Goal: Browse casually

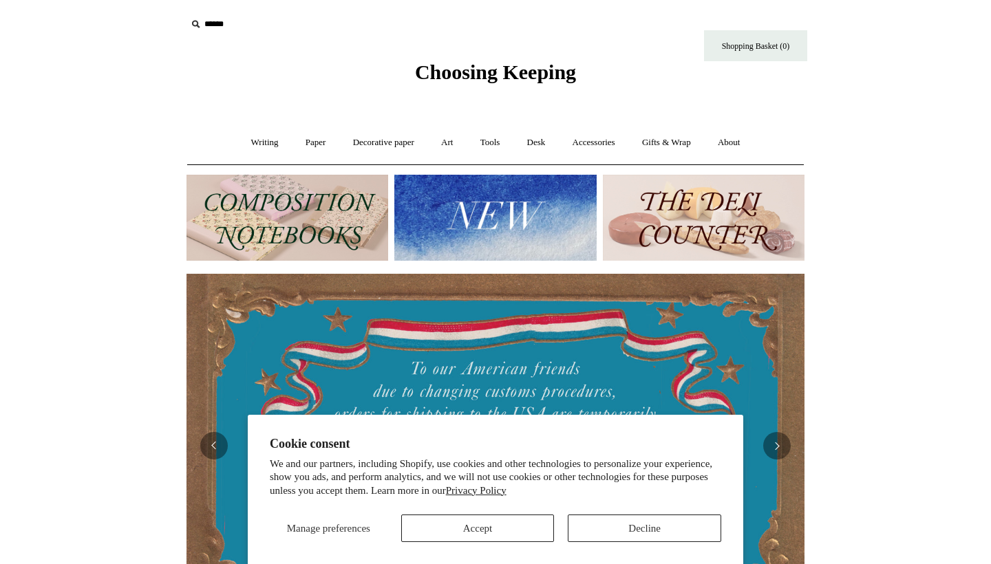
click at [515, 533] on button "Accept" at bounding box center [477, 529] width 153 height 28
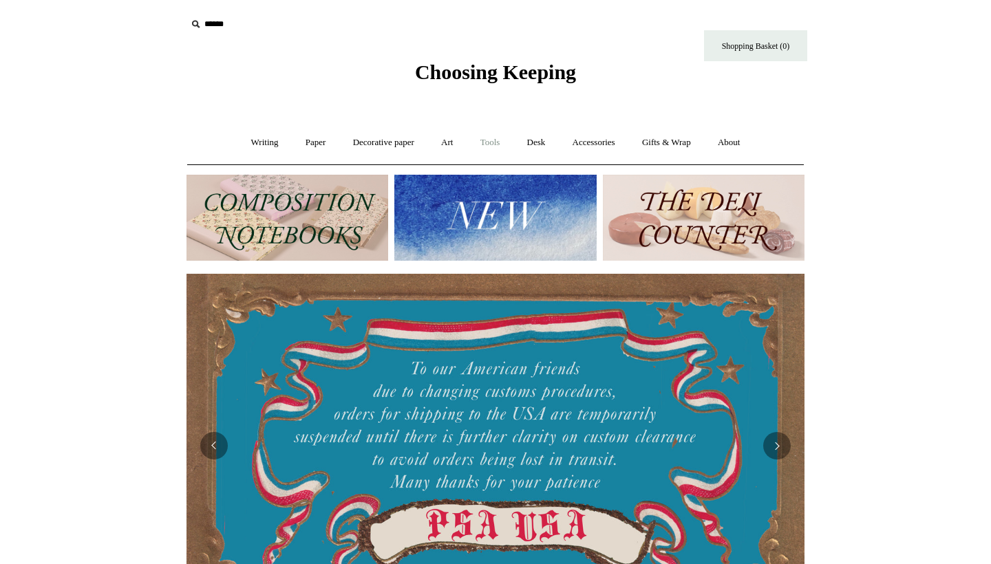
click at [498, 147] on link "Tools +" at bounding box center [490, 143] width 45 height 36
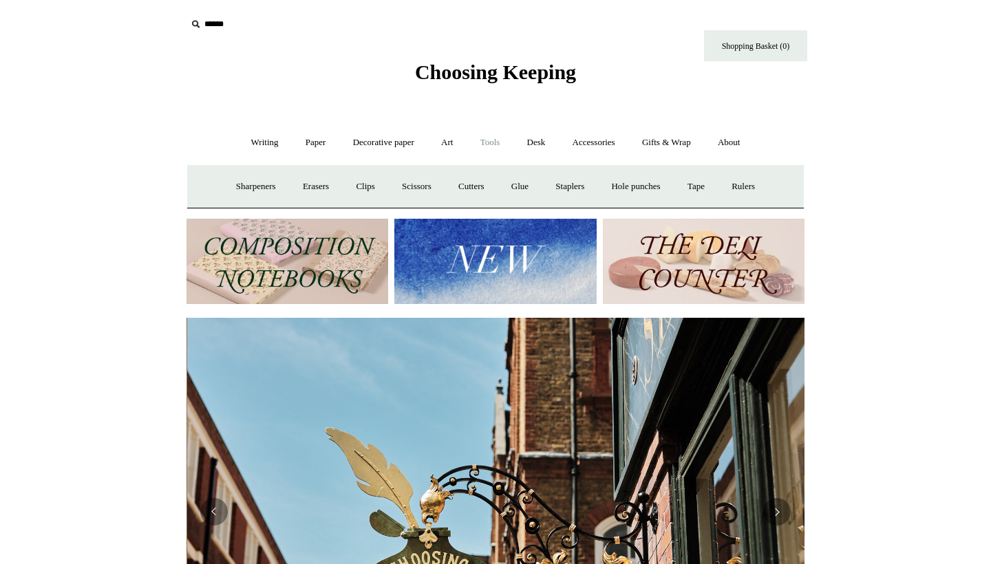
scroll to position [0, 618]
click at [255, 145] on link "Writing +" at bounding box center [265, 143] width 52 height 36
click at [275, 149] on link "Writing -" at bounding box center [265, 143] width 52 height 36
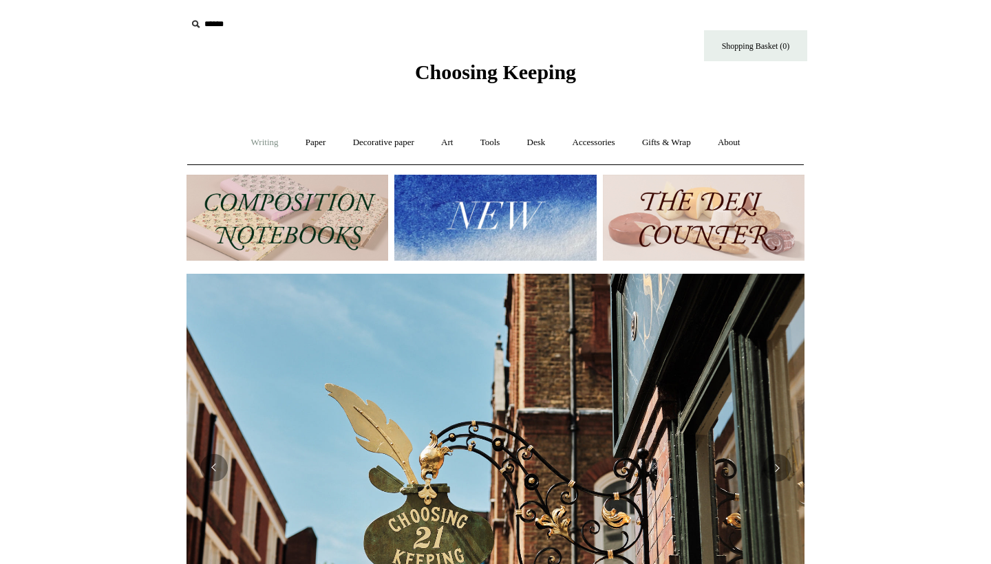
click at [259, 145] on link "Writing +" at bounding box center [265, 143] width 52 height 36
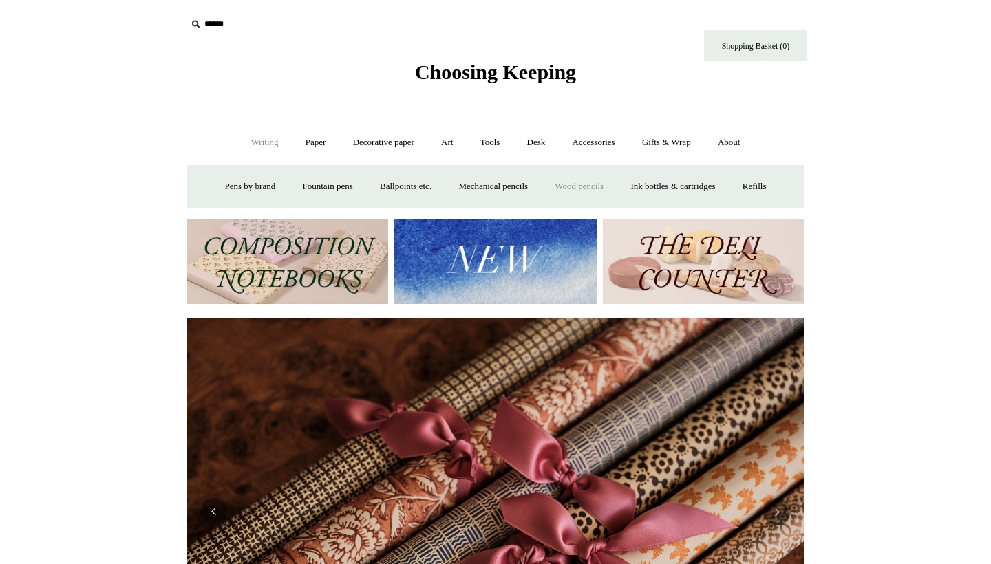
scroll to position [0, 1236]
click at [400, 187] on link "Ballpoints etc. +" at bounding box center [406, 187] width 76 height 36
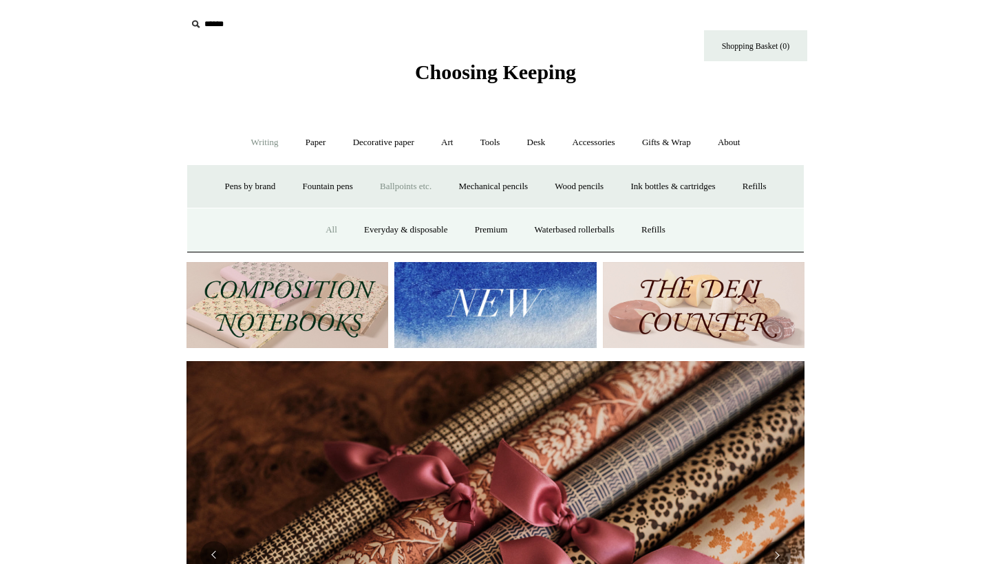
click at [322, 233] on link "All" at bounding box center [331, 230] width 36 height 36
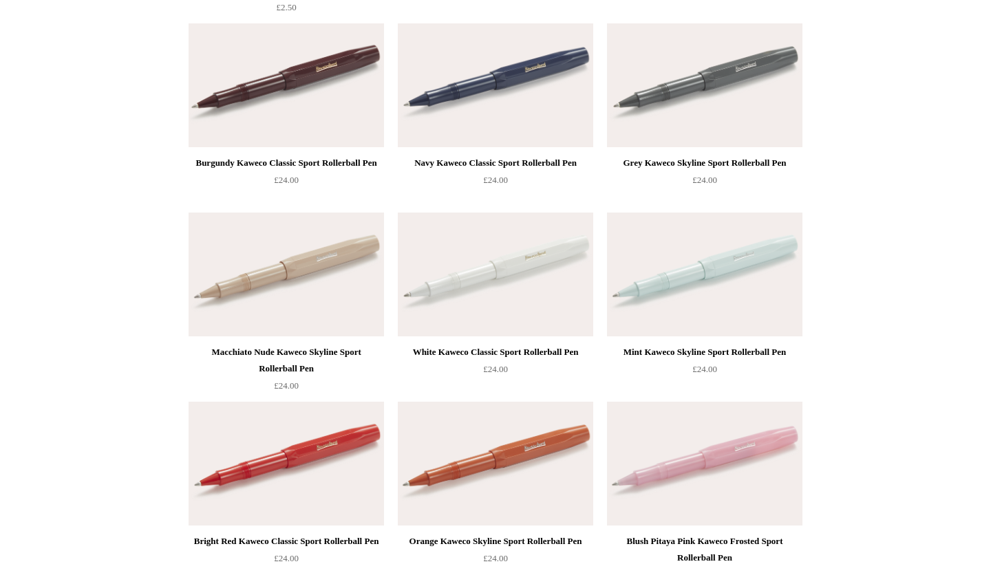
scroll to position [911, 0]
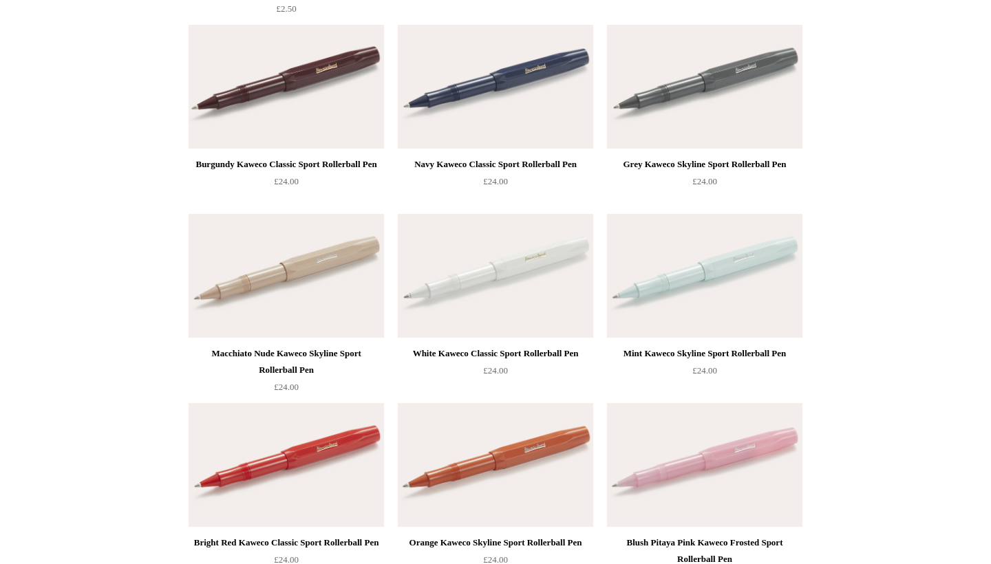
click at [460, 271] on img at bounding box center [495, 276] width 195 height 124
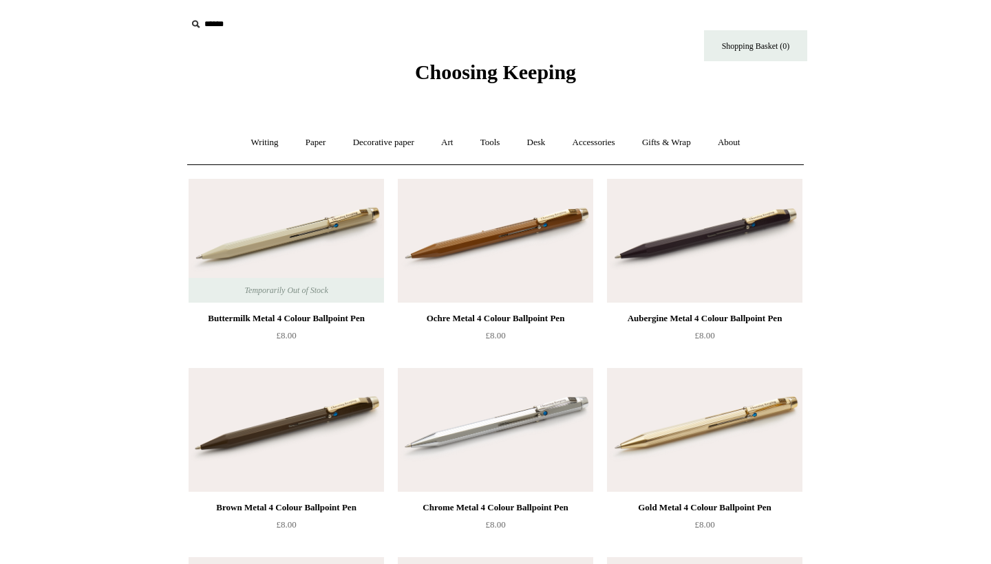
scroll to position [0, 0]
click at [251, 147] on link "Writing +" at bounding box center [265, 143] width 52 height 36
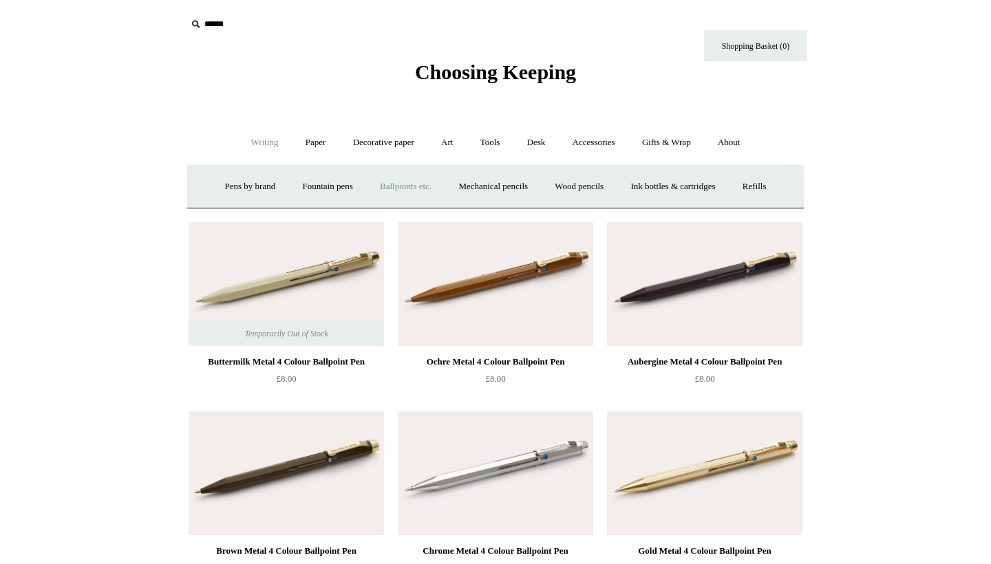
click at [385, 189] on link "Ballpoints etc. +" at bounding box center [406, 187] width 76 height 36
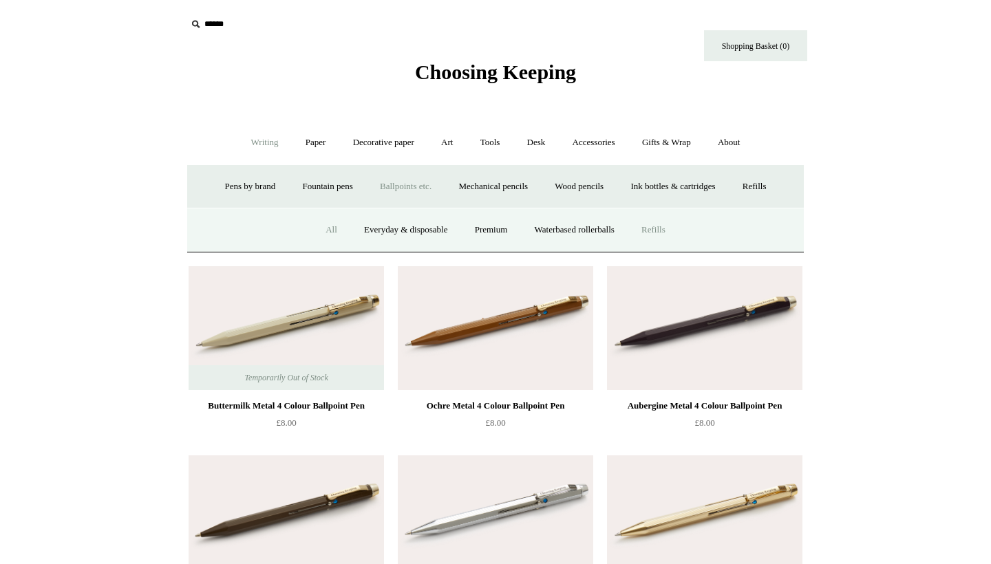
click at [678, 222] on link "Refills" at bounding box center [653, 230] width 49 height 36
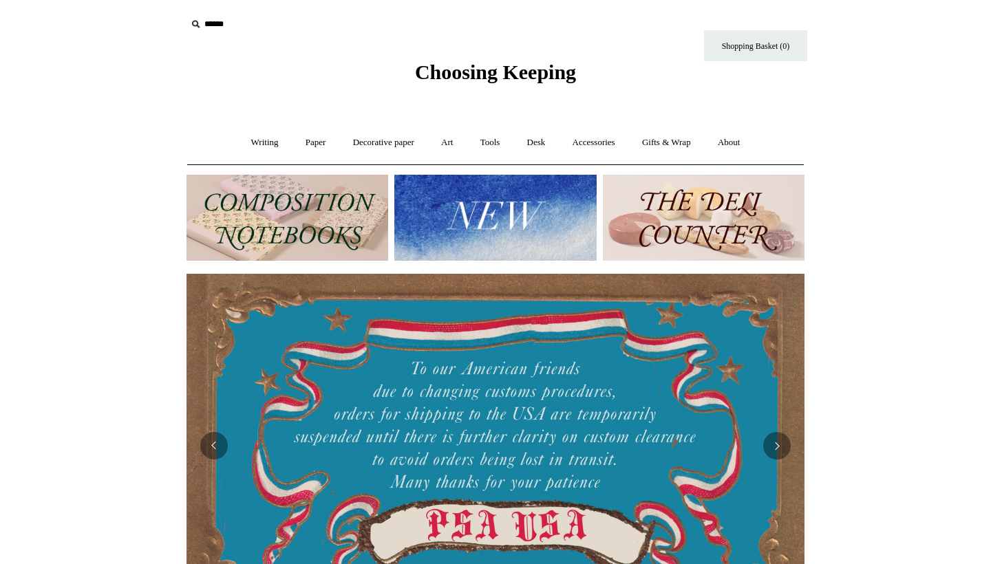
click at [323, 257] on img at bounding box center [288, 218] width 202 height 86
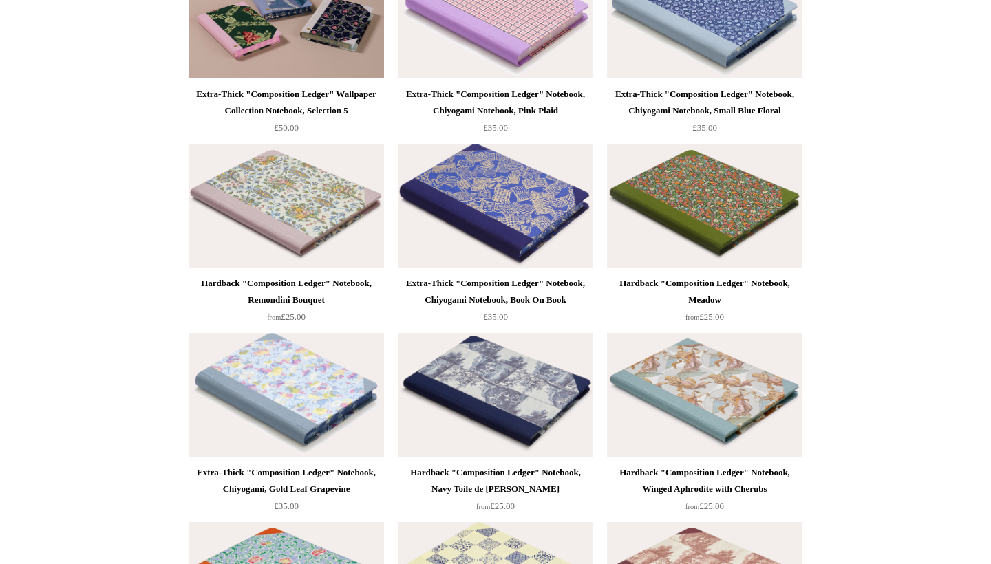
scroll to position [1547, 0]
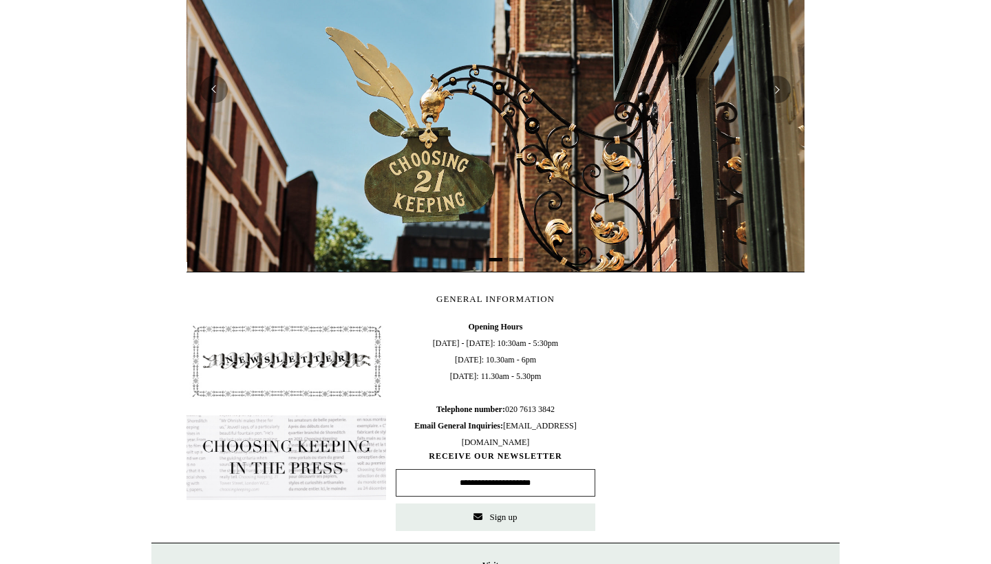
scroll to position [0, 618]
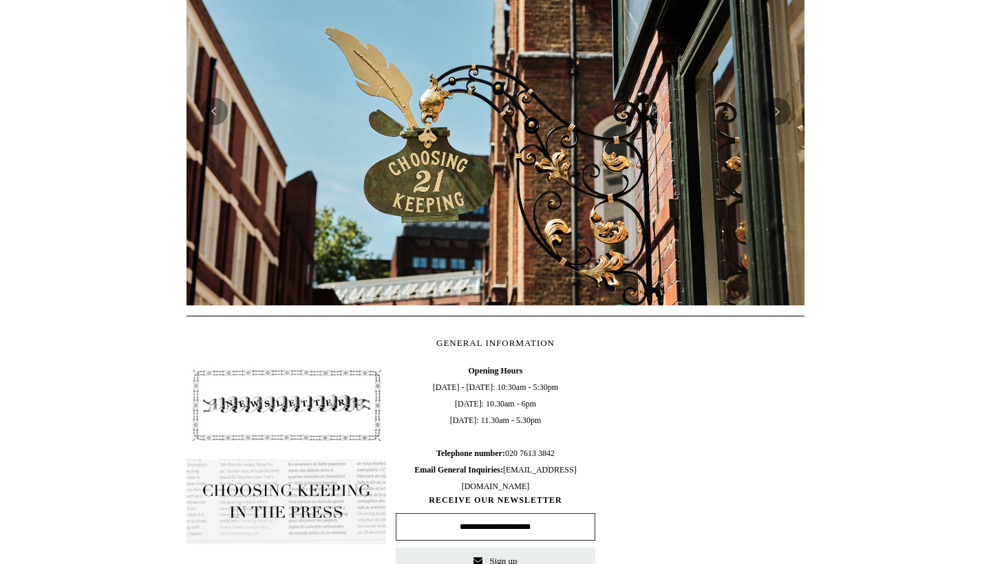
click at [312, 333] on div "GENERAL INFORMATION Opening Hours [DATE] - [DATE]: 10:30am - 5:30pm [DATE]: 10.…" at bounding box center [495, 451] width 639 height 271
click at [270, 496] on img at bounding box center [287, 502] width 200 height 85
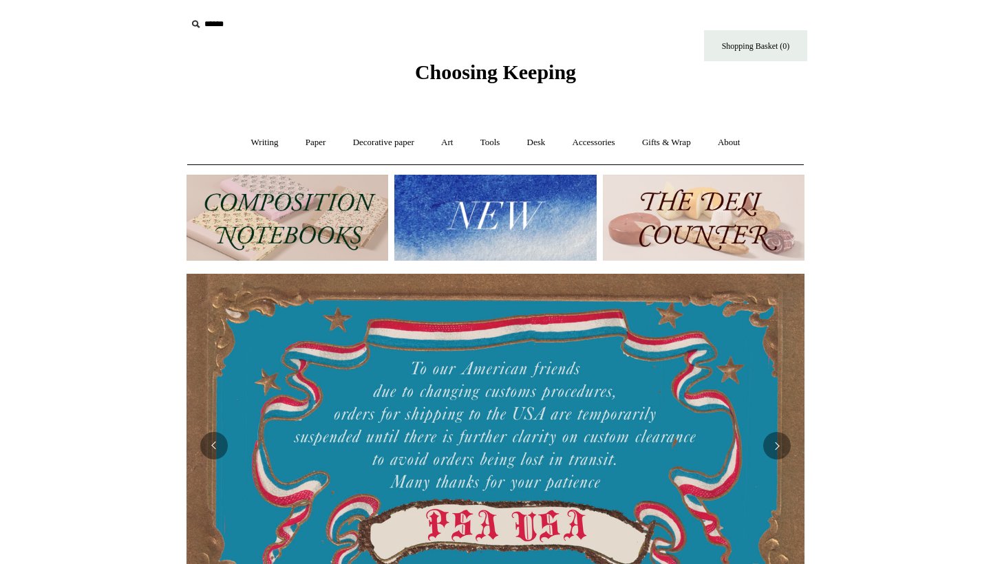
scroll to position [356, 0]
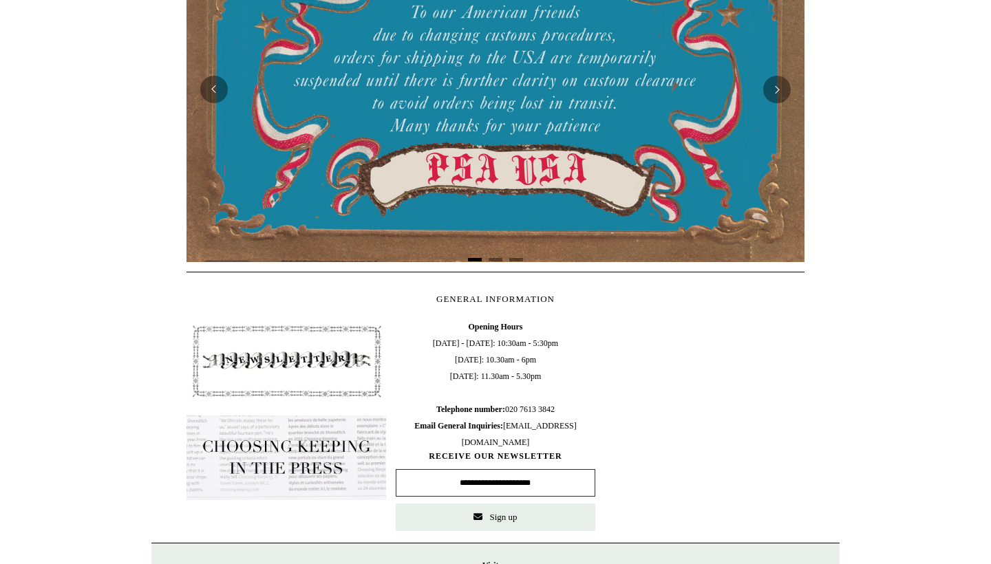
click at [300, 421] on img at bounding box center [287, 458] width 200 height 85
click at [290, 372] on img at bounding box center [287, 361] width 200 height 85
click at [290, 365] on img at bounding box center [287, 361] width 200 height 85
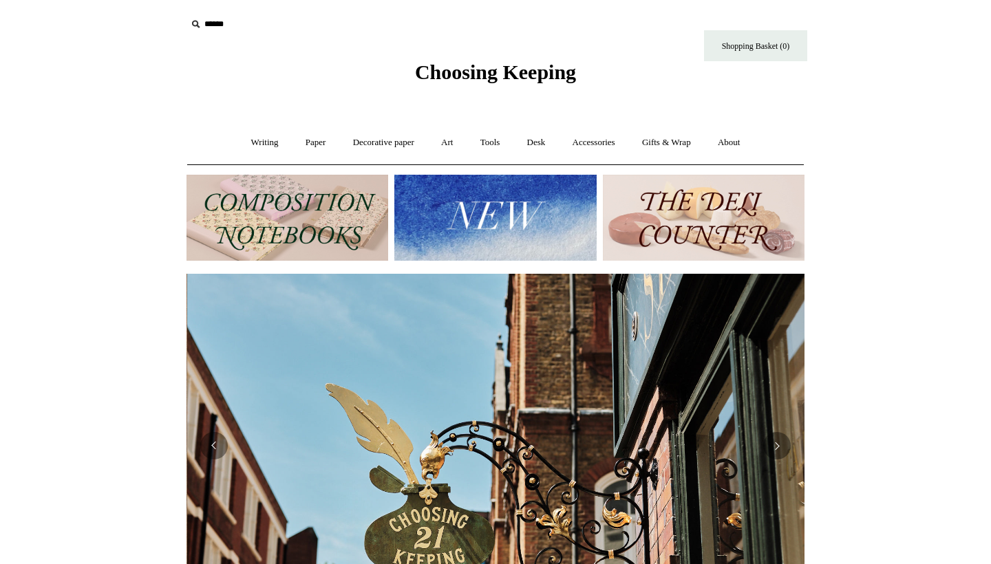
scroll to position [0, 618]
click at [264, 145] on link "Writing +" at bounding box center [265, 143] width 52 height 36
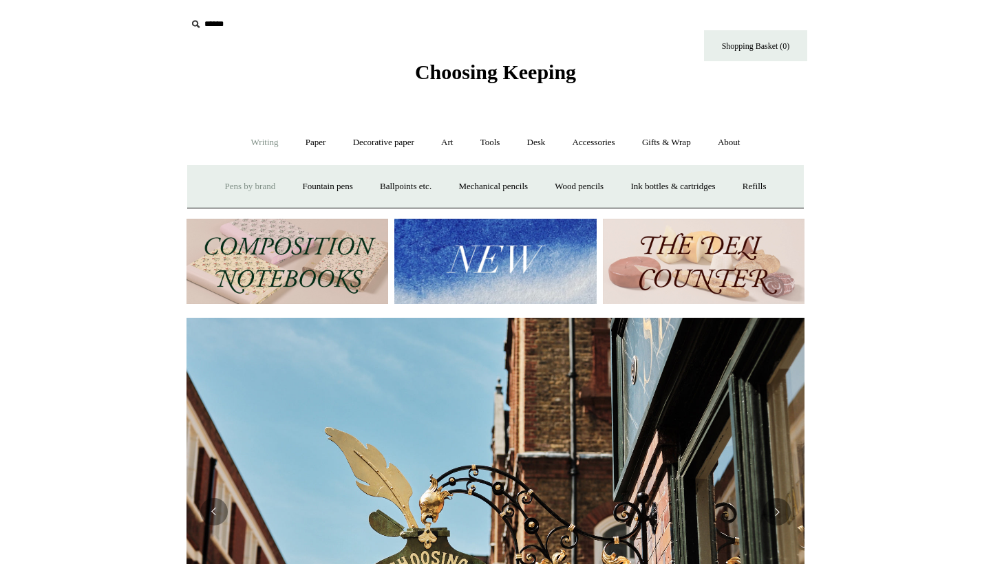
click at [250, 187] on link "Pens by brand +" at bounding box center [251, 187] width 76 height 36
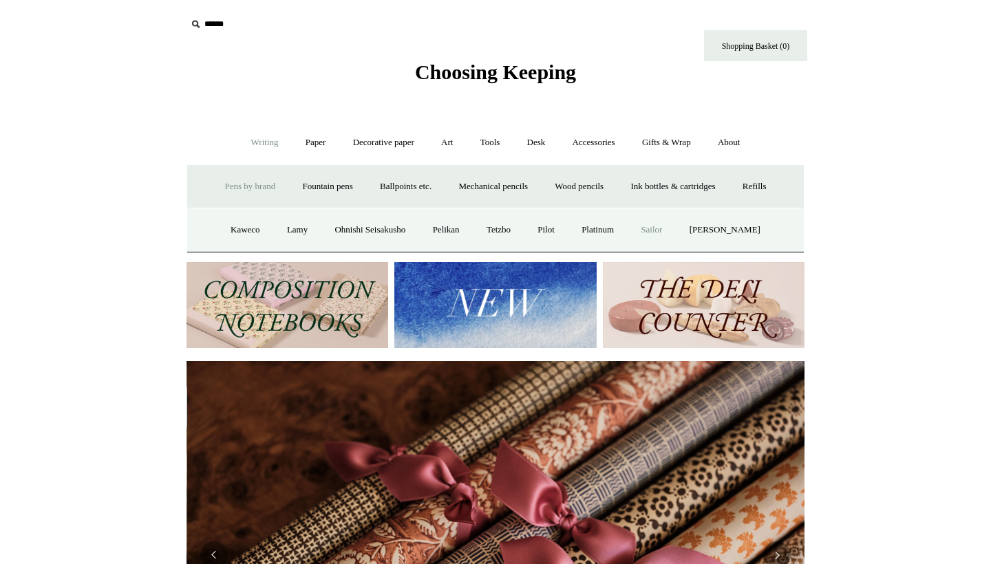
scroll to position [0, 1236]
click at [667, 235] on link "Sailor" at bounding box center [651, 230] width 46 height 36
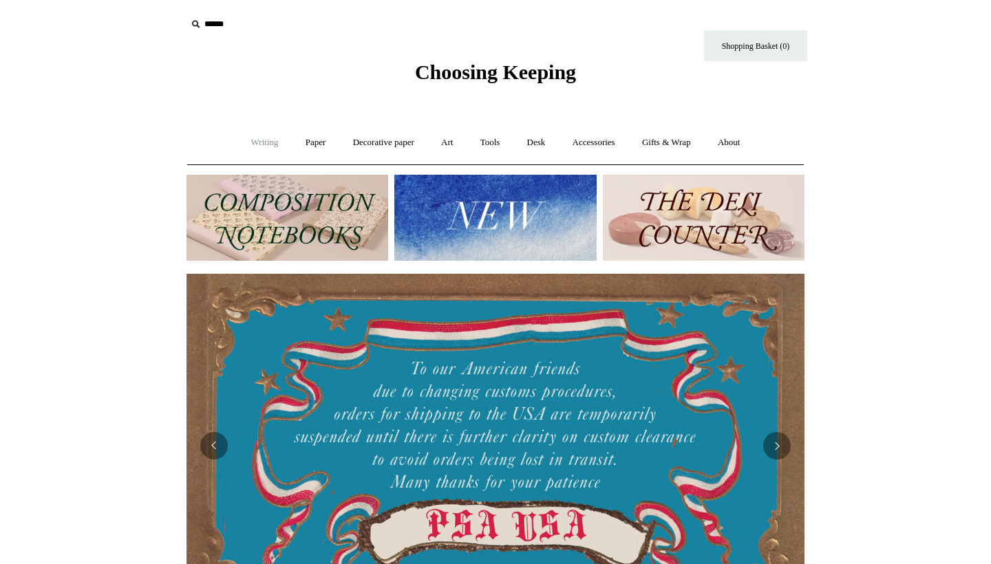
click at [274, 142] on link "Writing +" at bounding box center [265, 143] width 52 height 36
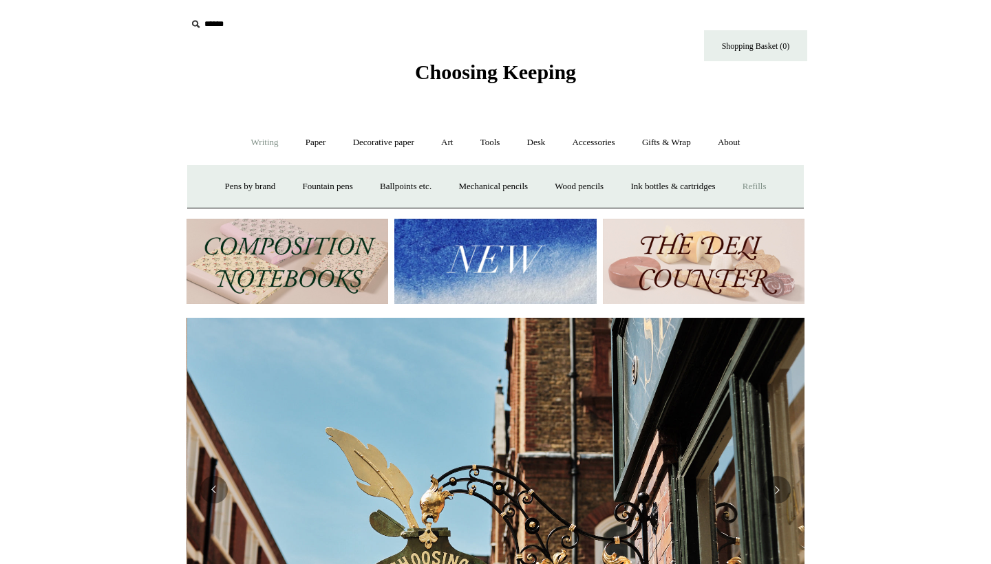
scroll to position [0, 618]
click at [771, 189] on link "Refills +" at bounding box center [754, 187] width 49 height 36
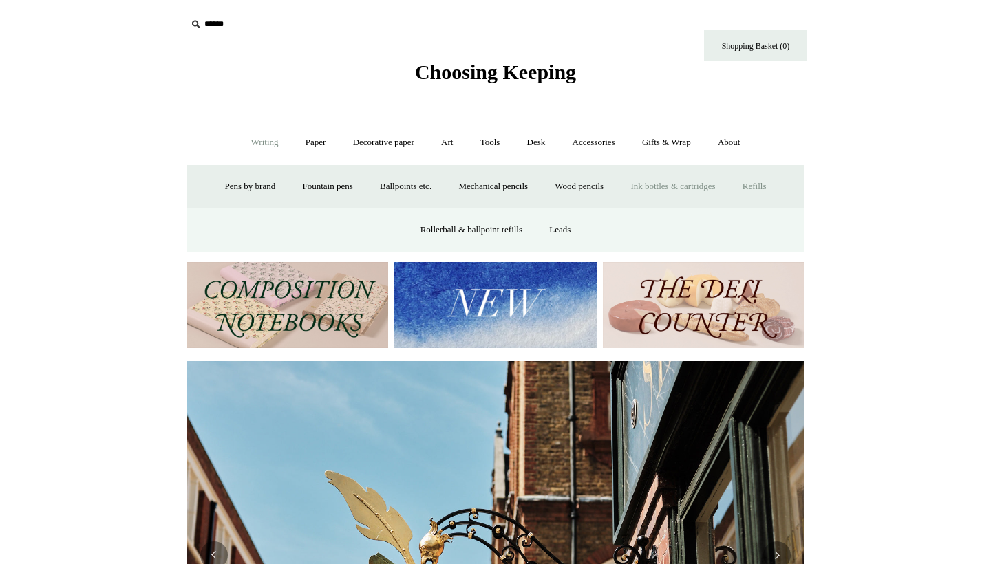
click at [727, 182] on link "Ink bottles & cartridges +" at bounding box center [672, 187] width 109 height 36
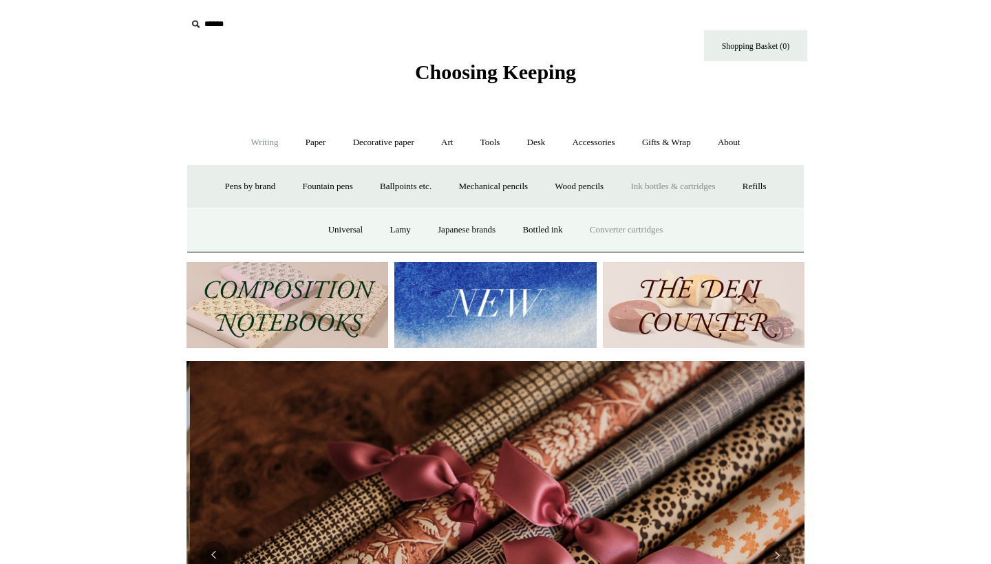
scroll to position [0, 1236]
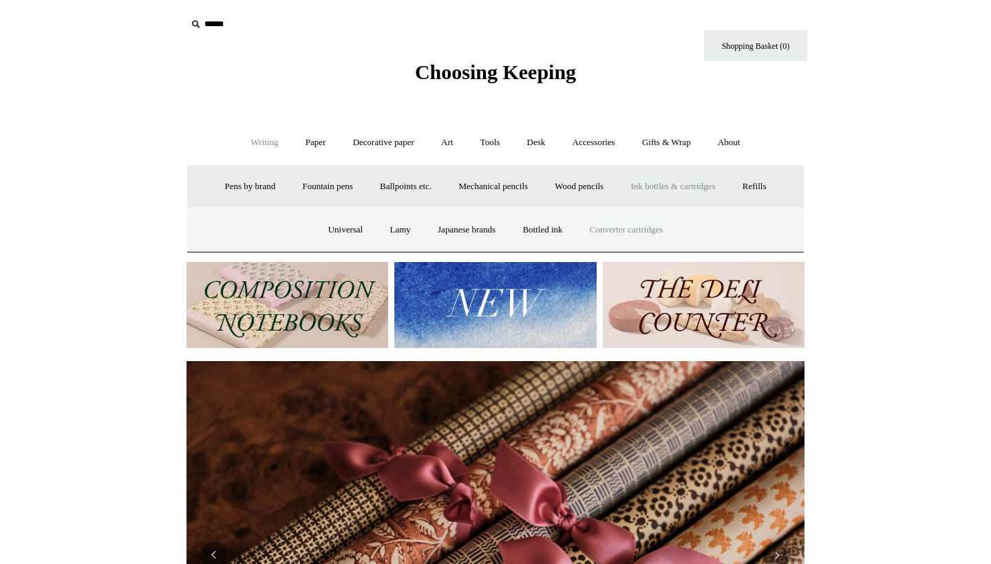
click at [641, 237] on link "Converter cartridges" at bounding box center [626, 230] width 98 height 36
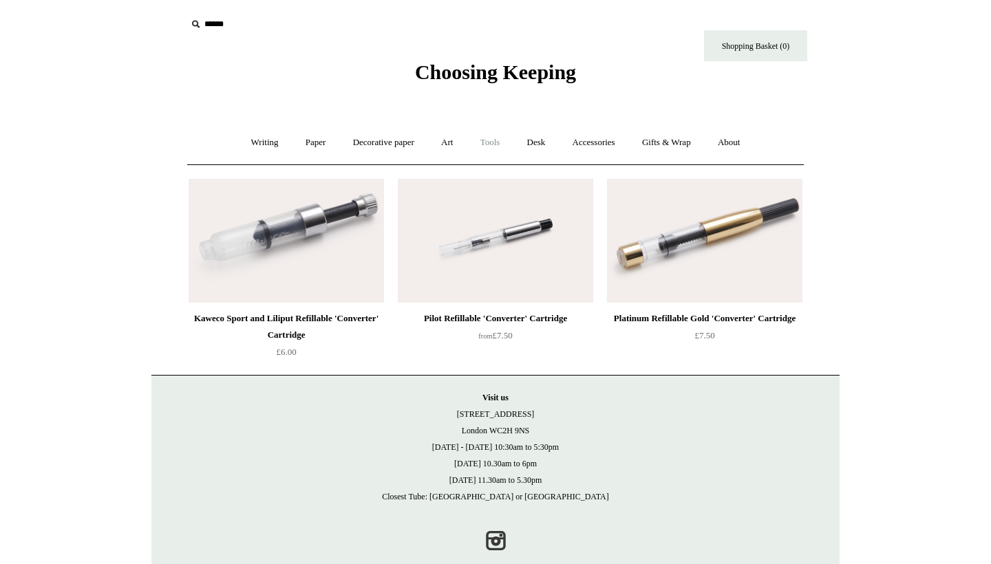
click at [483, 152] on link "Tools +" at bounding box center [490, 143] width 45 height 36
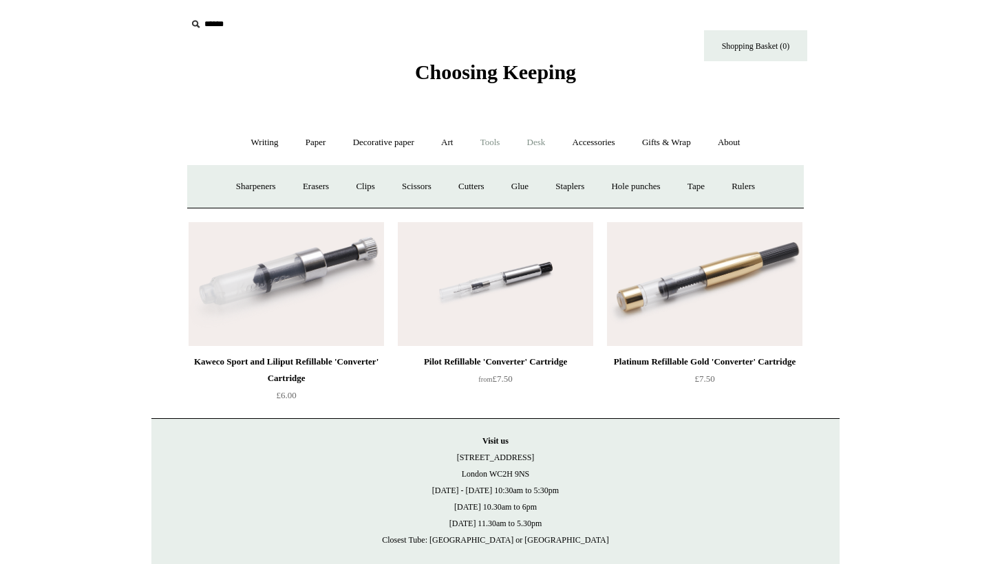
click at [526, 140] on link "Desk +" at bounding box center [536, 143] width 43 height 36
click at [625, 151] on link "Accessories +" at bounding box center [593, 143] width 67 height 36
click at [352, 189] on link "Pen cases" at bounding box center [343, 187] width 59 height 36
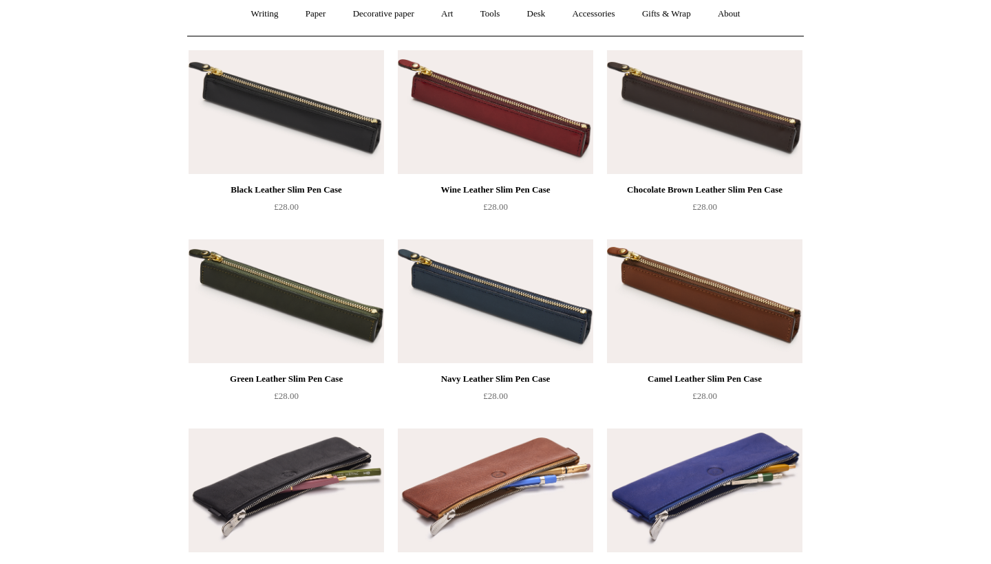
scroll to position [32, 0]
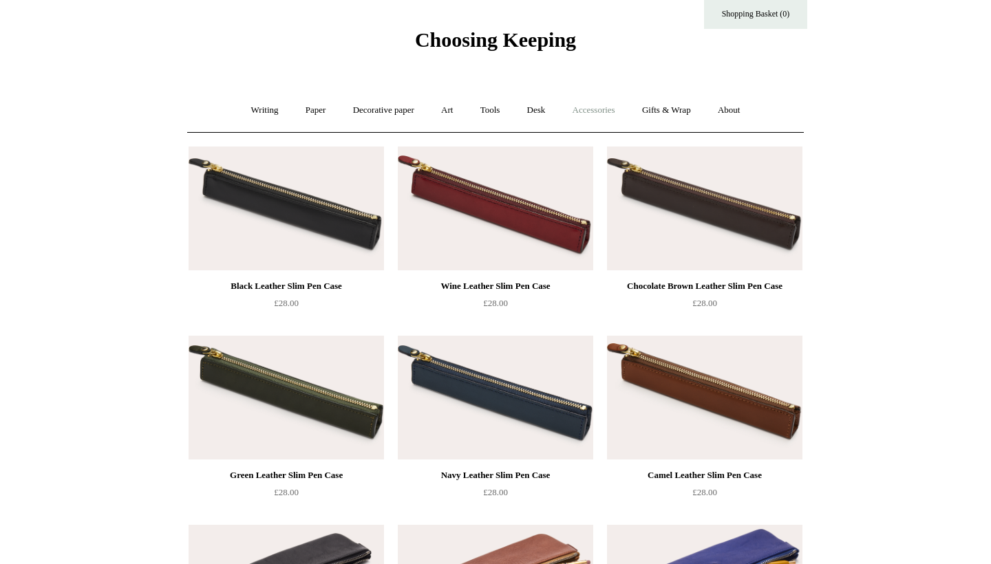
click at [586, 114] on link "Accessories +" at bounding box center [593, 110] width 67 height 36
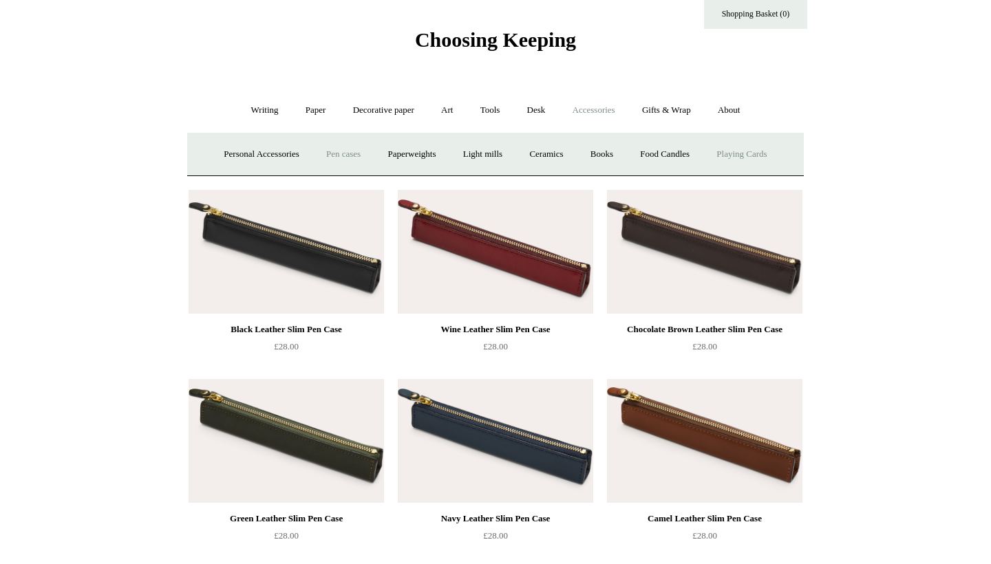
click at [767, 155] on link "Playing Cards" at bounding box center [741, 154] width 75 height 36
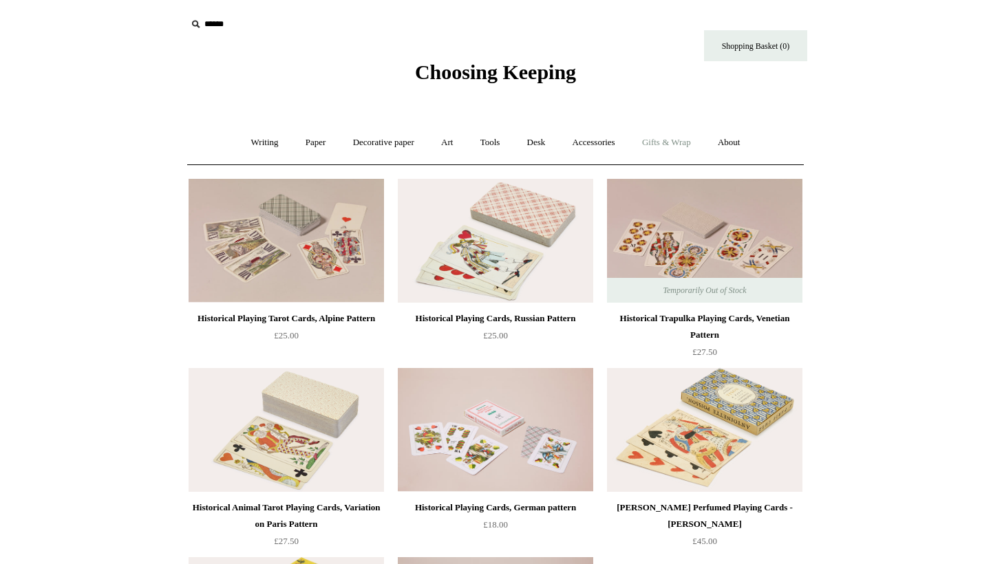
click at [693, 146] on link "Gifts & Wrap +" at bounding box center [667, 143] width 74 height 36
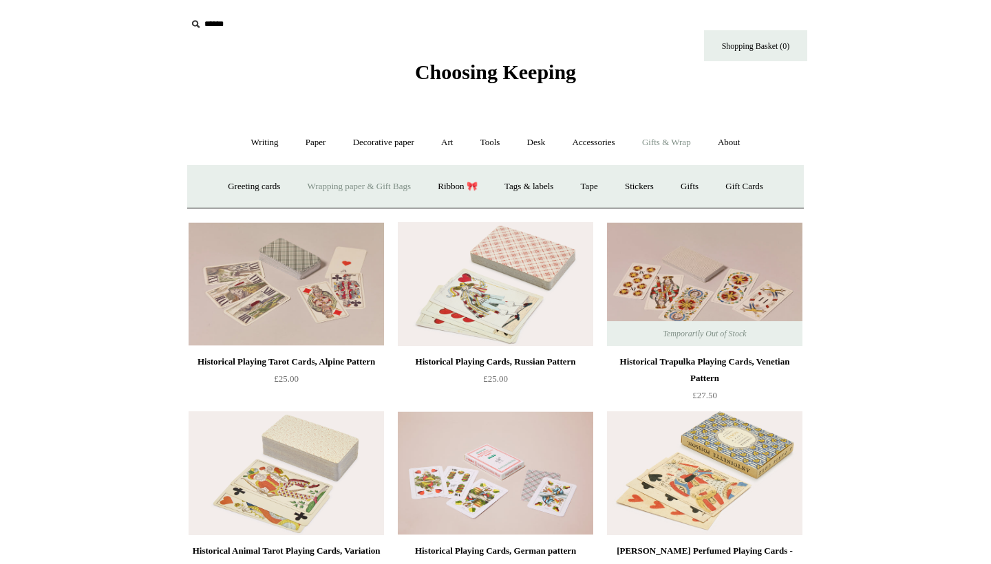
click at [403, 192] on link "Wrapping paper & Gift Bags" at bounding box center [359, 187] width 128 height 36
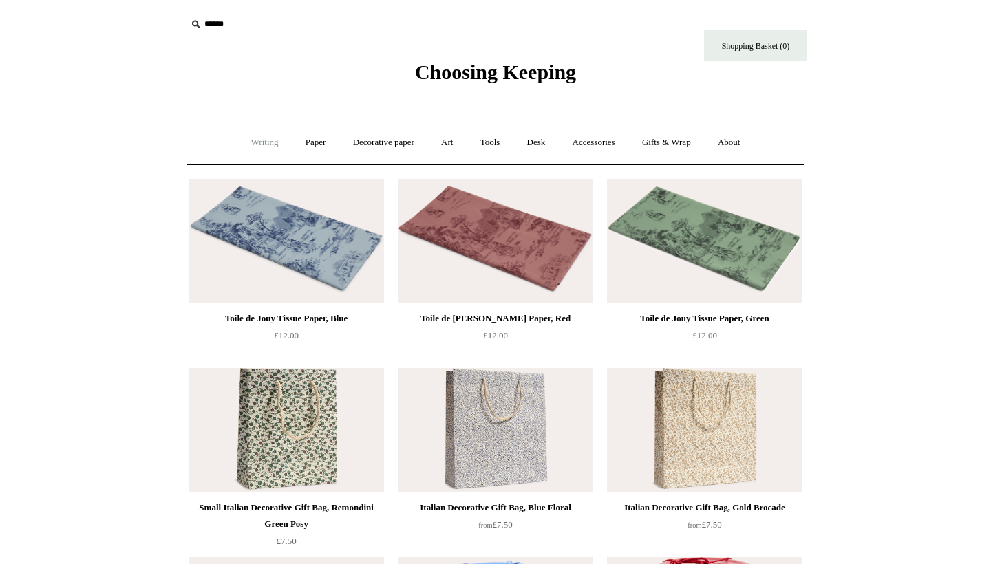
click at [239, 131] on link "Writing +" at bounding box center [265, 143] width 52 height 36
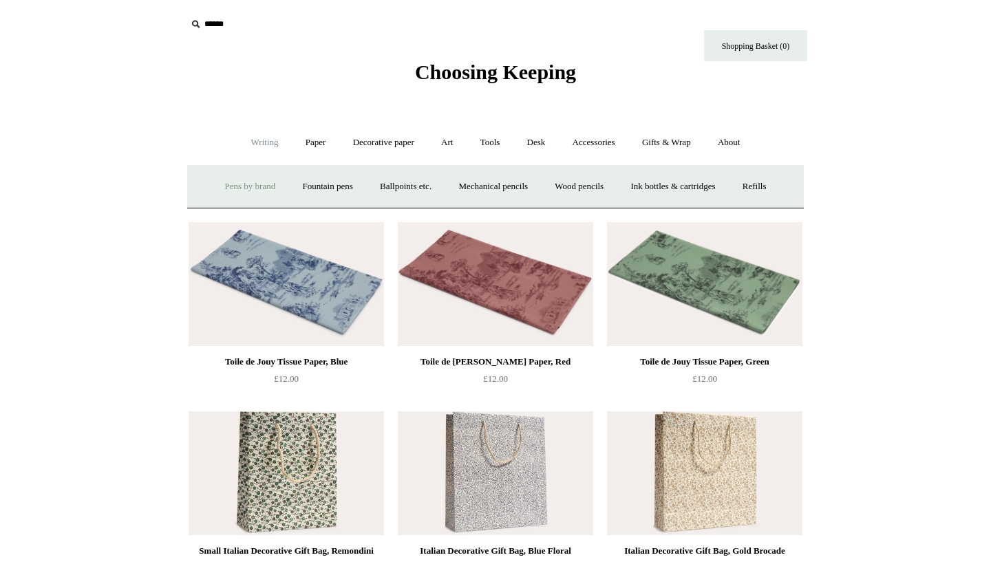
click at [251, 184] on link "Pens by brand +" at bounding box center [251, 187] width 76 height 36
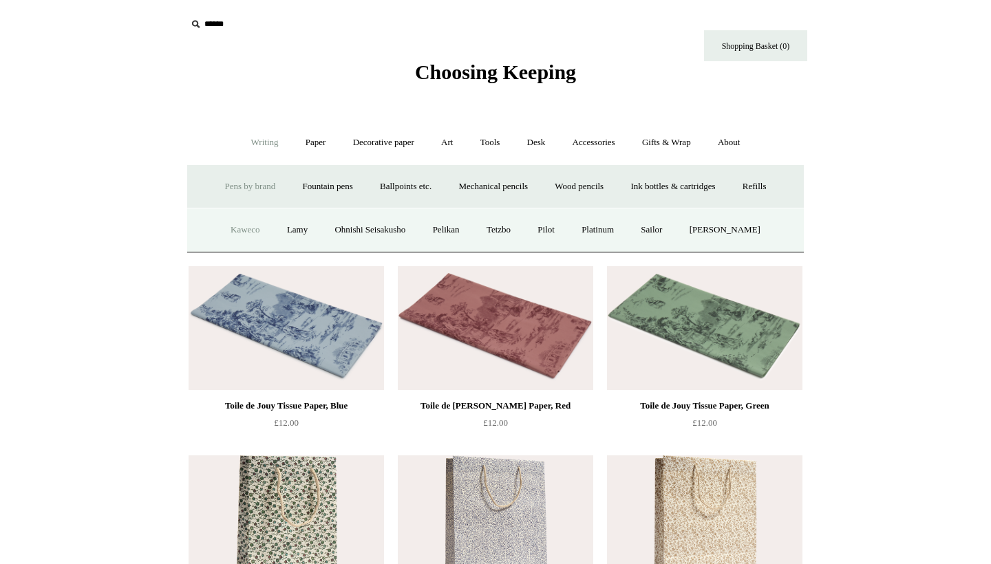
click at [233, 224] on link "Kaweco" at bounding box center [245, 230] width 54 height 36
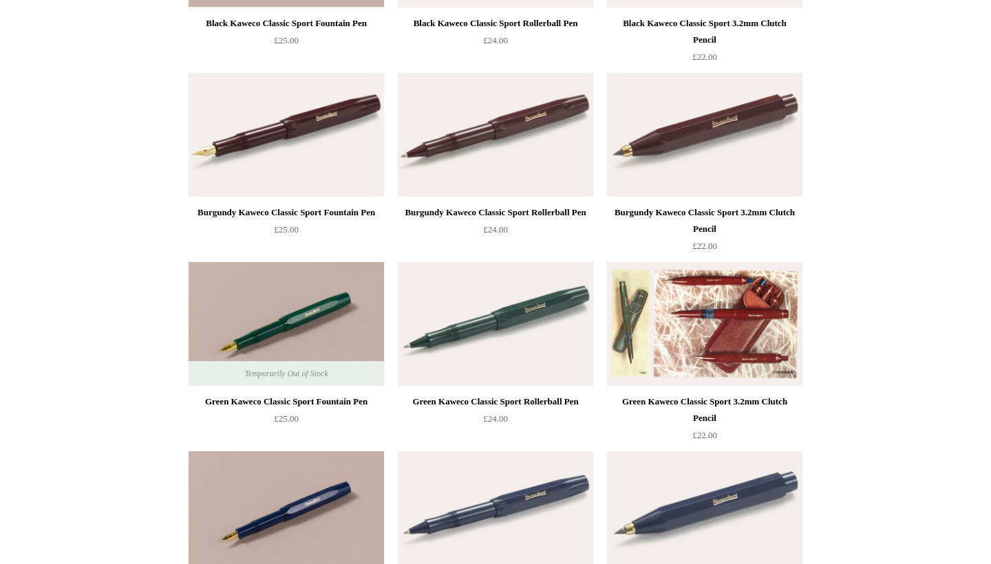
scroll to position [296, 0]
click at [728, 288] on img at bounding box center [704, 324] width 195 height 124
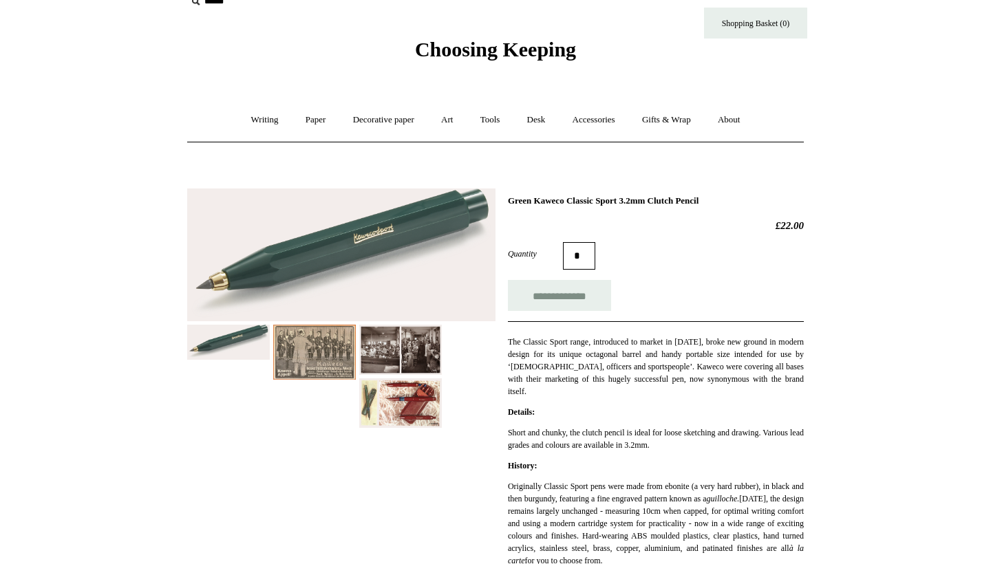
scroll to position [28, 0]
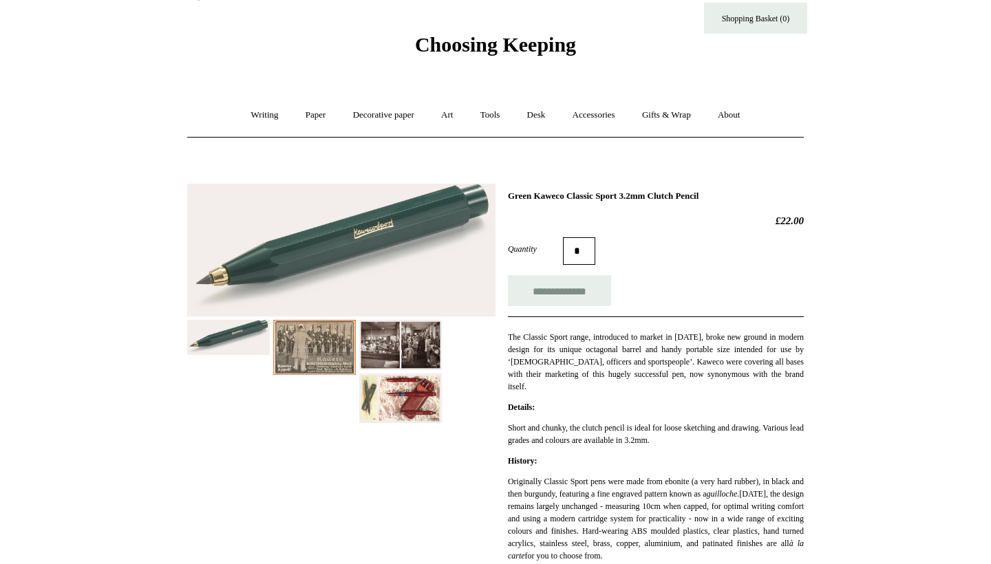
click at [360, 213] on img at bounding box center [341, 250] width 308 height 133
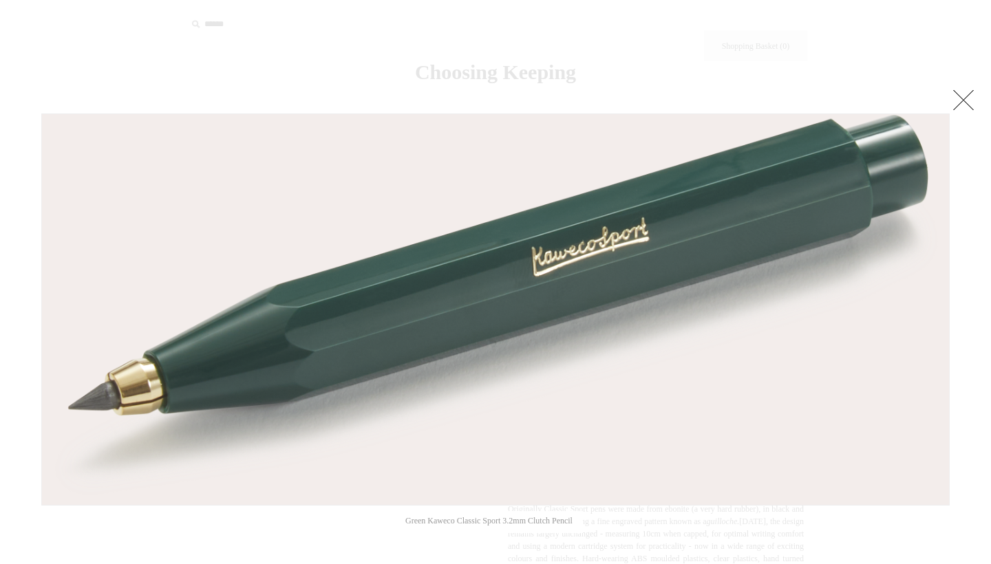
scroll to position [0, 0]
click at [951, 112] on link at bounding box center [964, 100] width 28 height 28
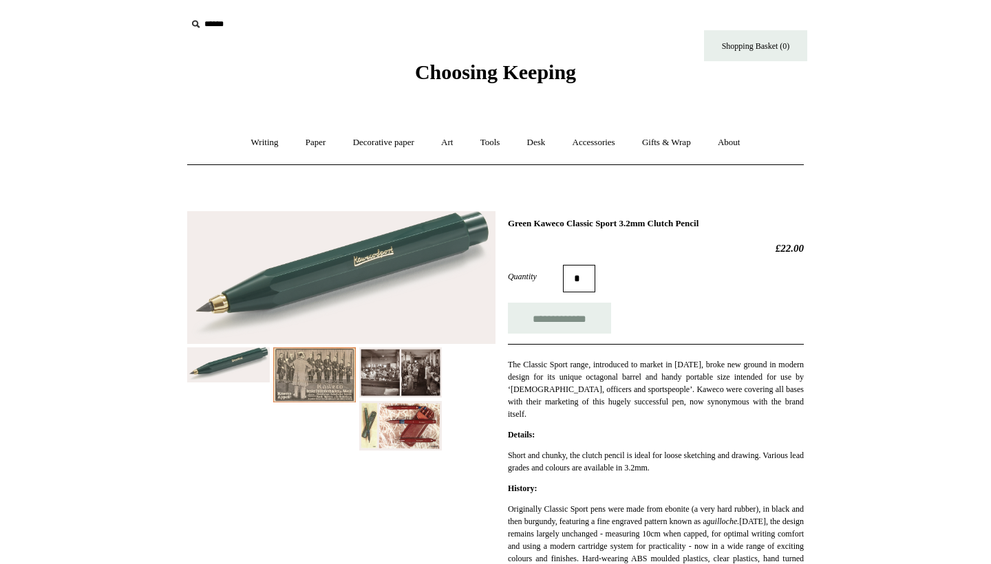
click at [430, 418] on img at bounding box center [400, 426] width 83 height 50
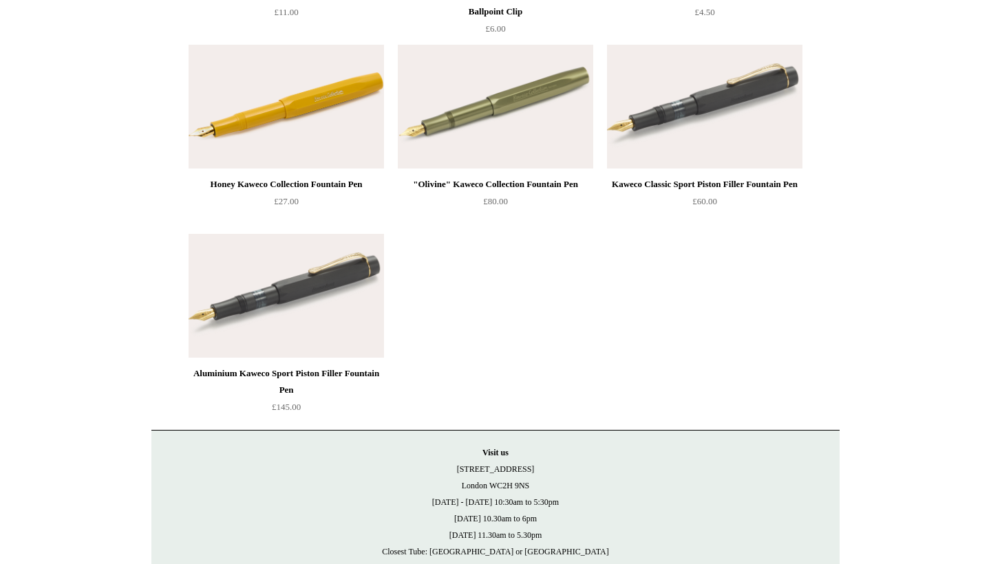
scroll to position [7517, 0]
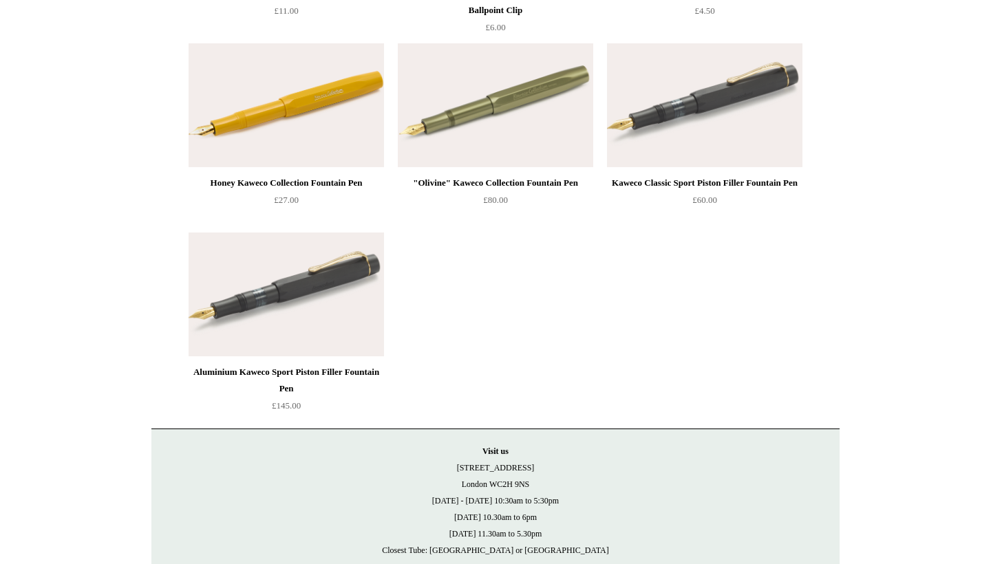
click at [331, 123] on img at bounding box center [286, 105] width 195 height 124
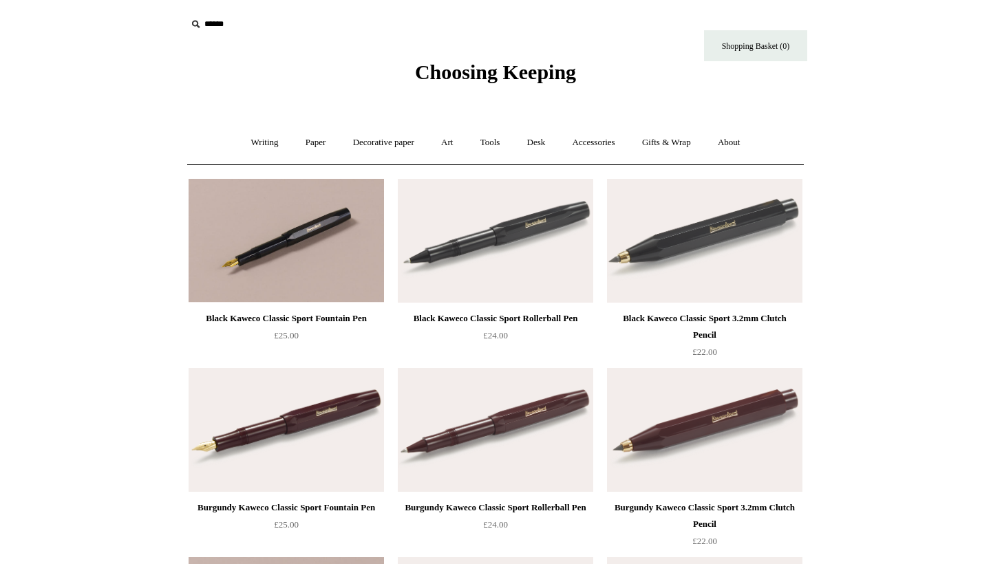
scroll to position [0, 0]
click at [260, 122] on div "Writing + Pens by brand + Kaweco Lamy Ohnishi Seisakusho Pelikan Tetzbo Pilot P…" at bounding box center [495, 142] width 617 height 44
click at [258, 140] on link "Writing +" at bounding box center [265, 143] width 52 height 36
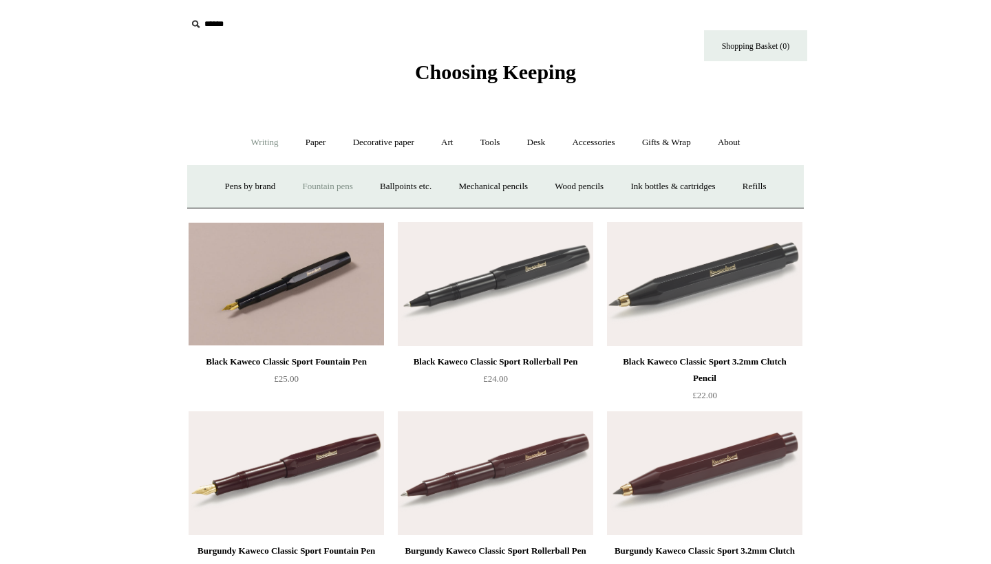
click at [330, 191] on link "Fountain pens +" at bounding box center [327, 187] width 75 height 36
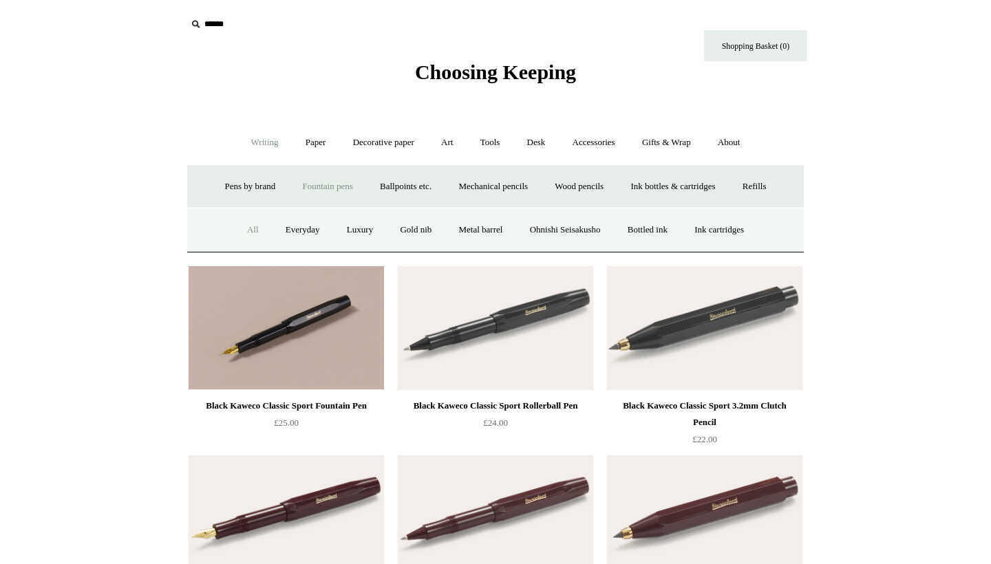
click at [242, 223] on link "All" at bounding box center [253, 230] width 36 height 36
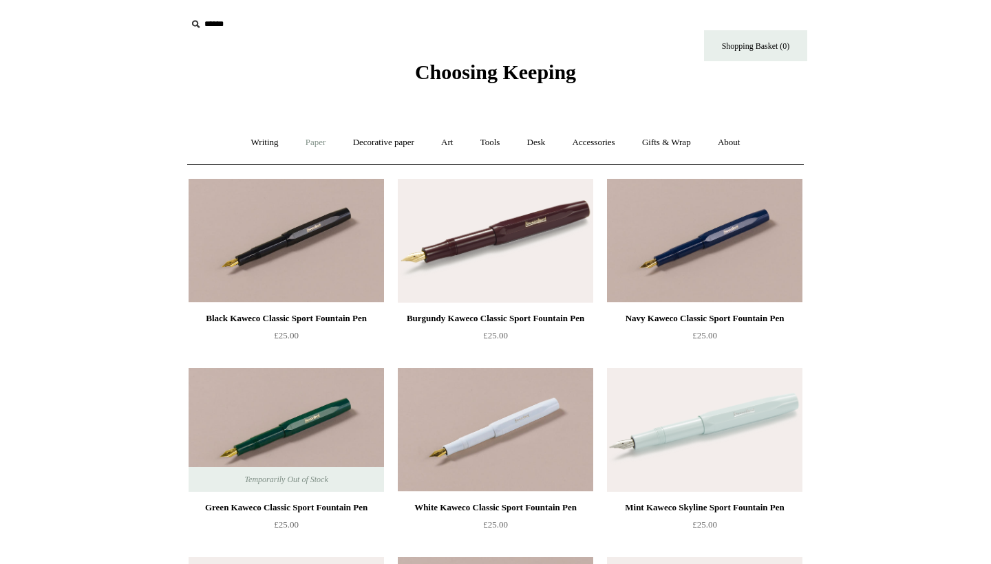
click at [319, 154] on link "Paper +" at bounding box center [315, 143] width 45 height 36
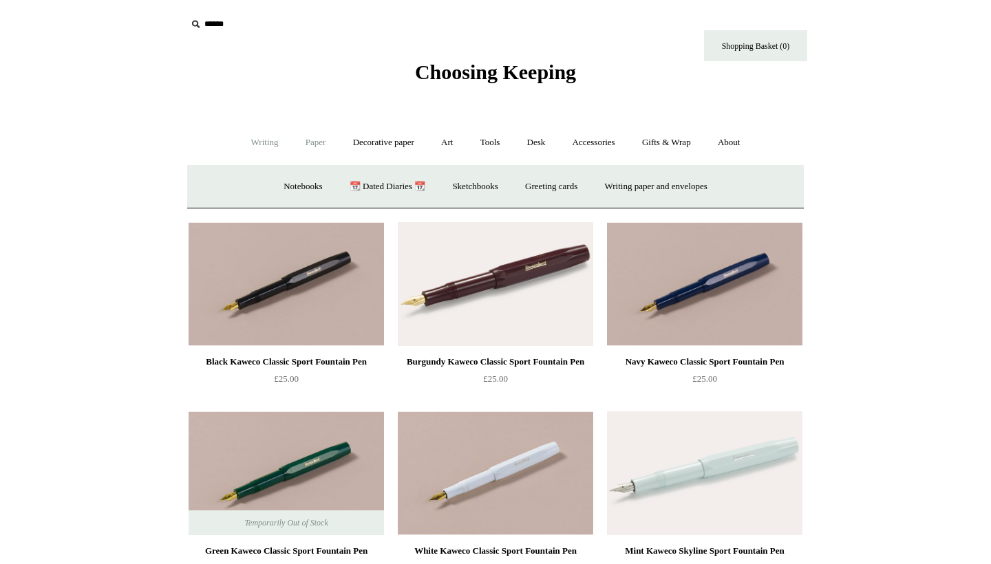
click at [272, 141] on link "Writing +" at bounding box center [265, 143] width 52 height 36
click at [301, 182] on link "Fountain pens +" at bounding box center [327, 187] width 75 height 36
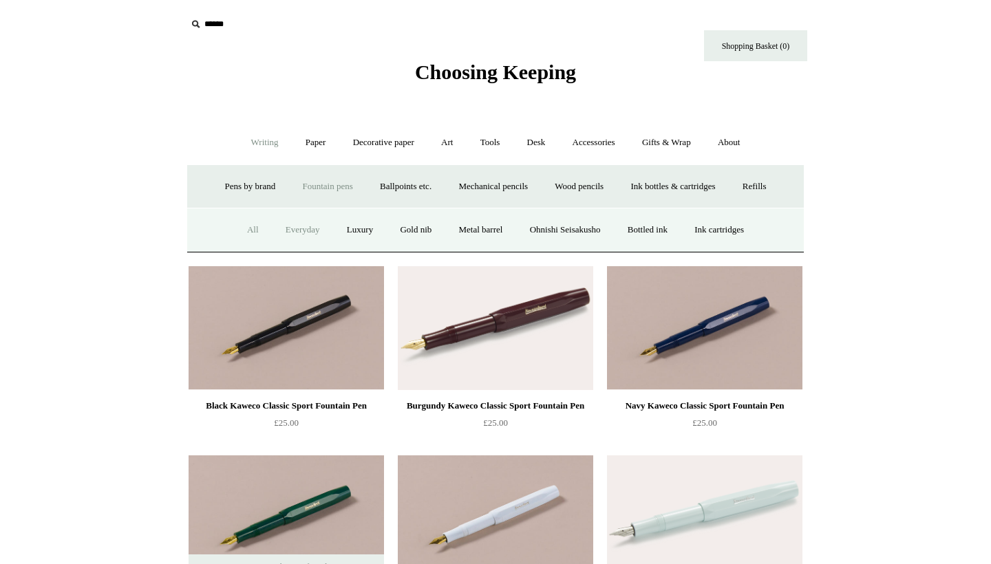
click at [293, 228] on link "Everyday" at bounding box center [302, 230] width 59 height 36
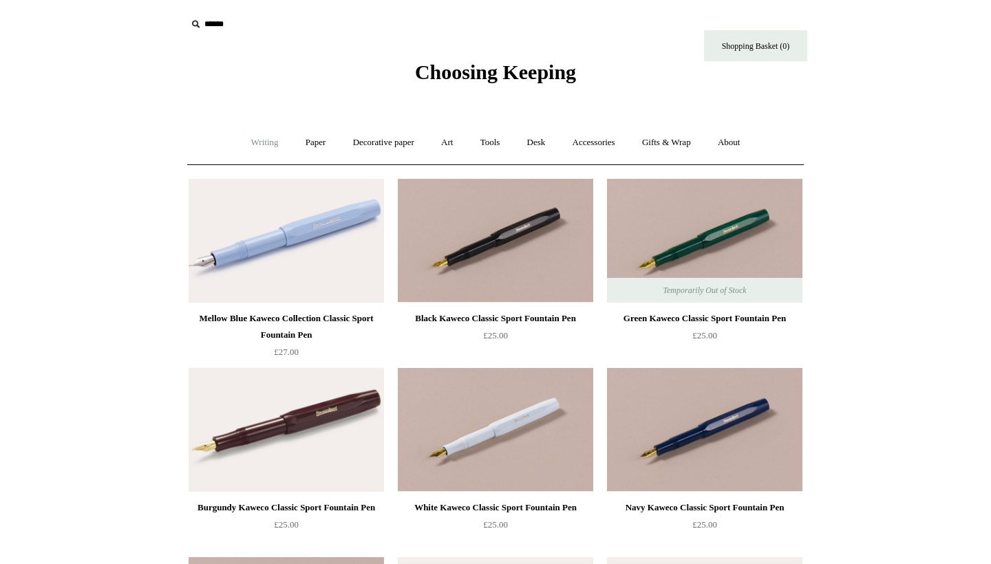
click at [257, 149] on link "Writing +" at bounding box center [265, 143] width 52 height 36
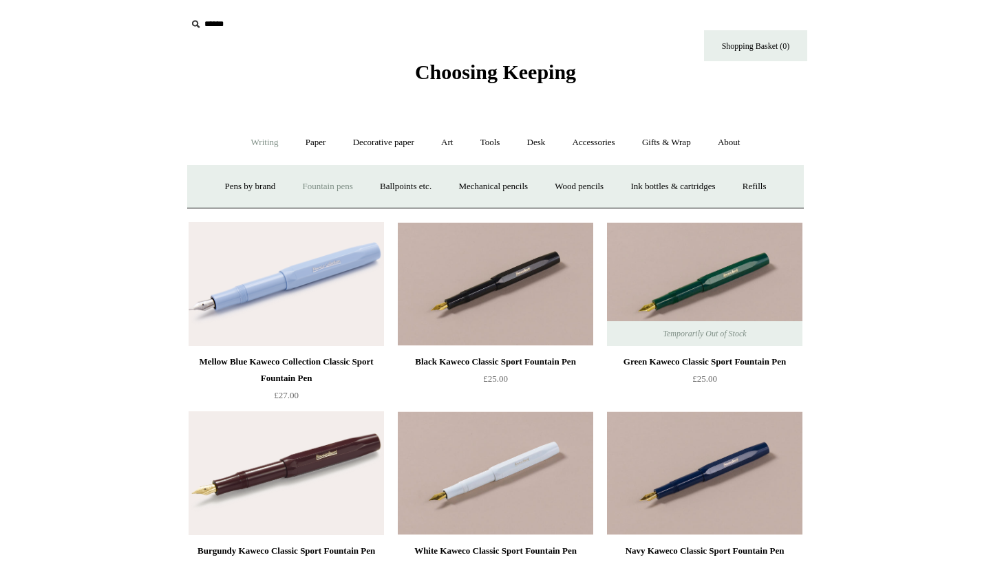
click at [302, 185] on link "Fountain pens +" at bounding box center [327, 187] width 75 height 36
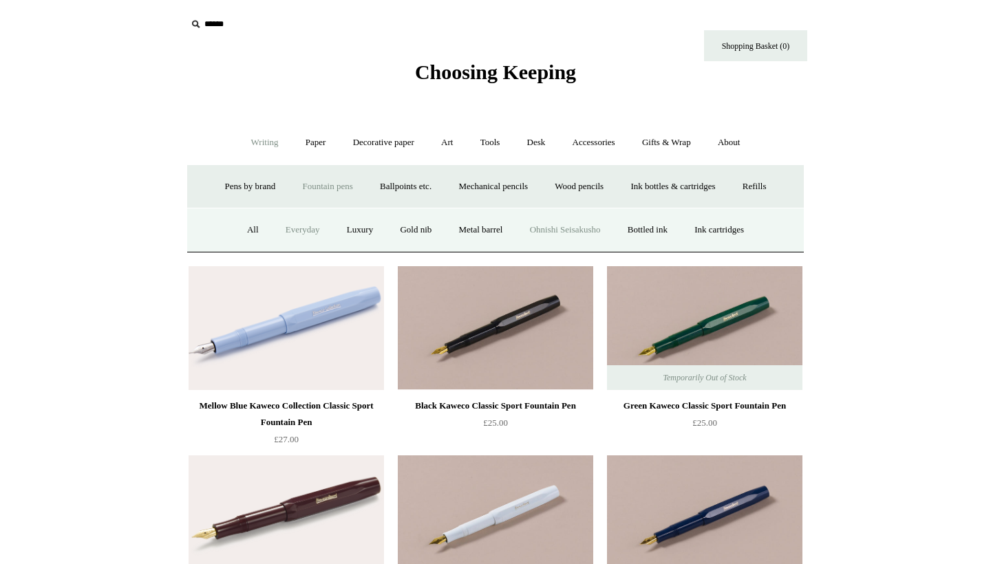
click at [589, 231] on link "Ohnishi Seisakusho" at bounding box center [566, 230] width 96 height 36
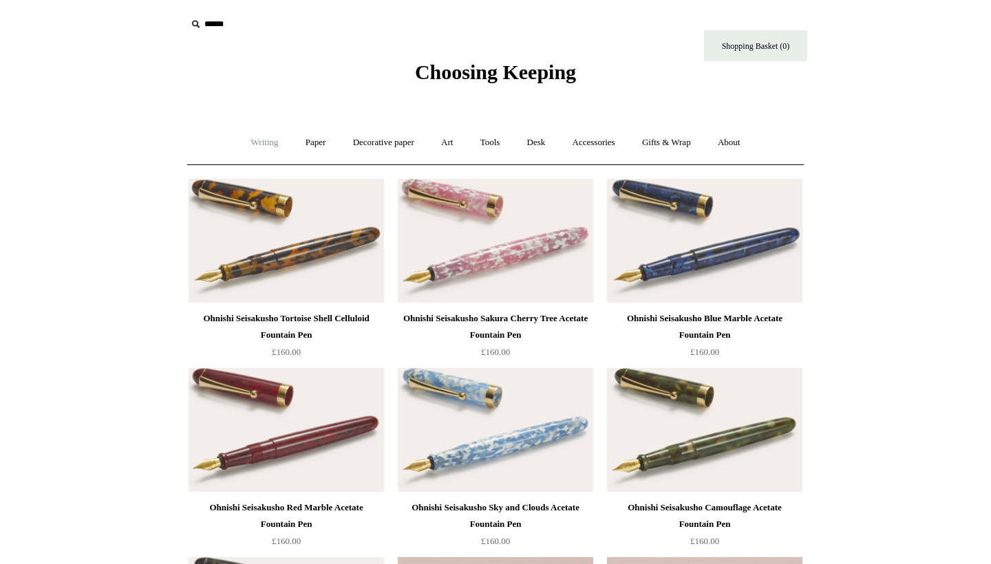
click at [253, 142] on link "Writing +" at bounding box center [265, 143] width 52 height 36
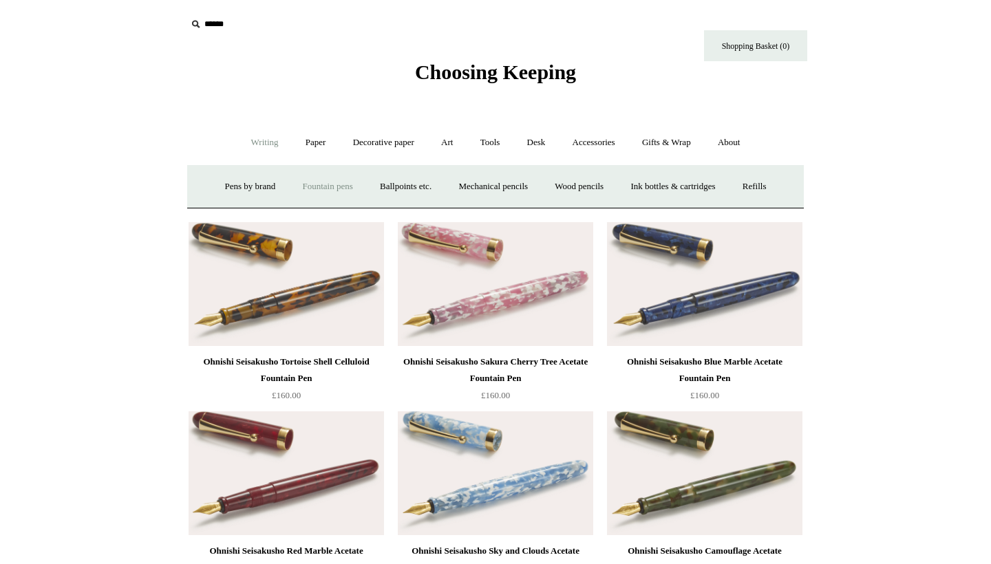
click at [306, 180] on link "Fountain pens +" at bounding box center [327, 187] width 75 height 36
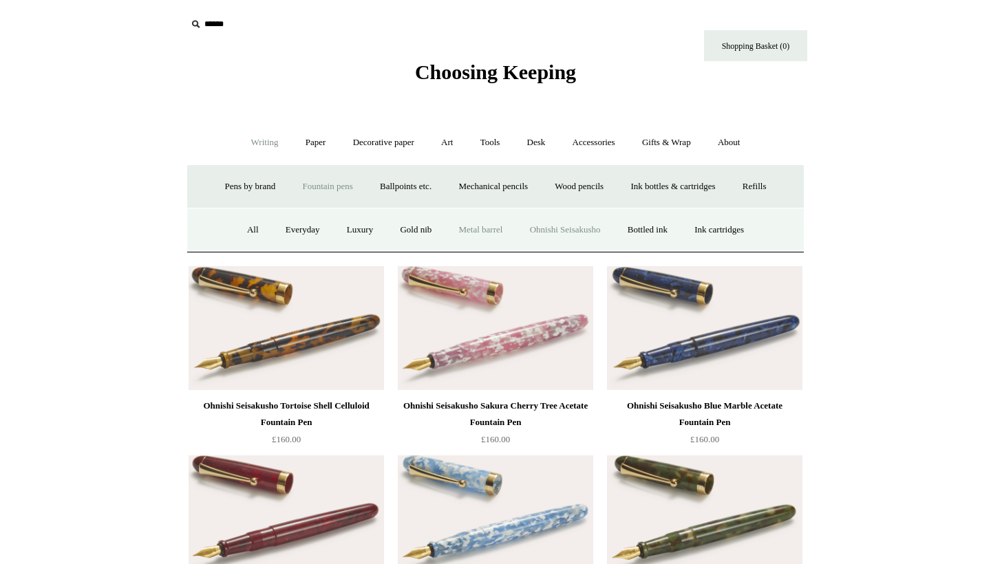
click at [467, 232] on link "Metal barrel" at bounding box center [481, 230] width 69 height 36
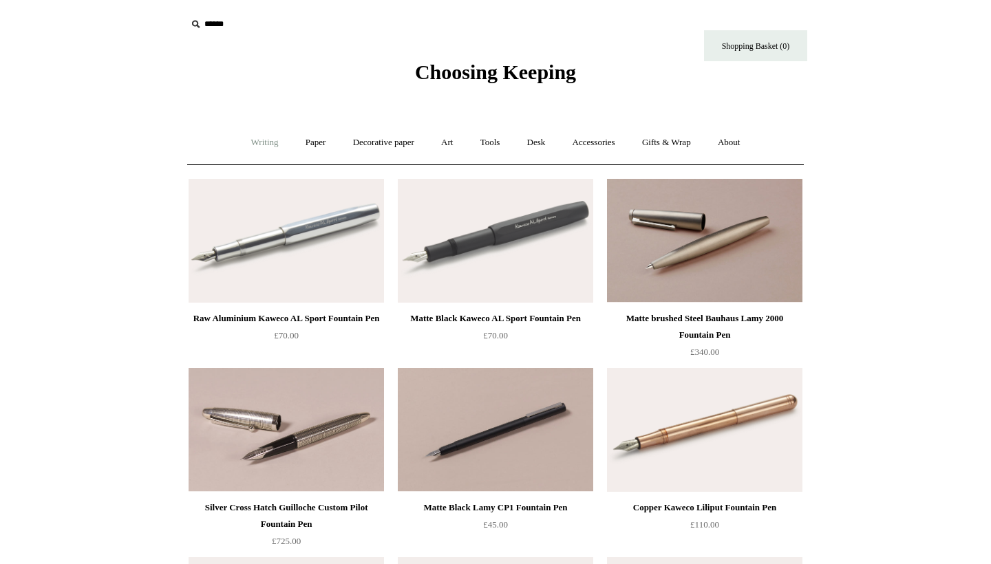
click at [266, 138] on link "Writing +" at bounding box center [265, 143] width 52 height 36
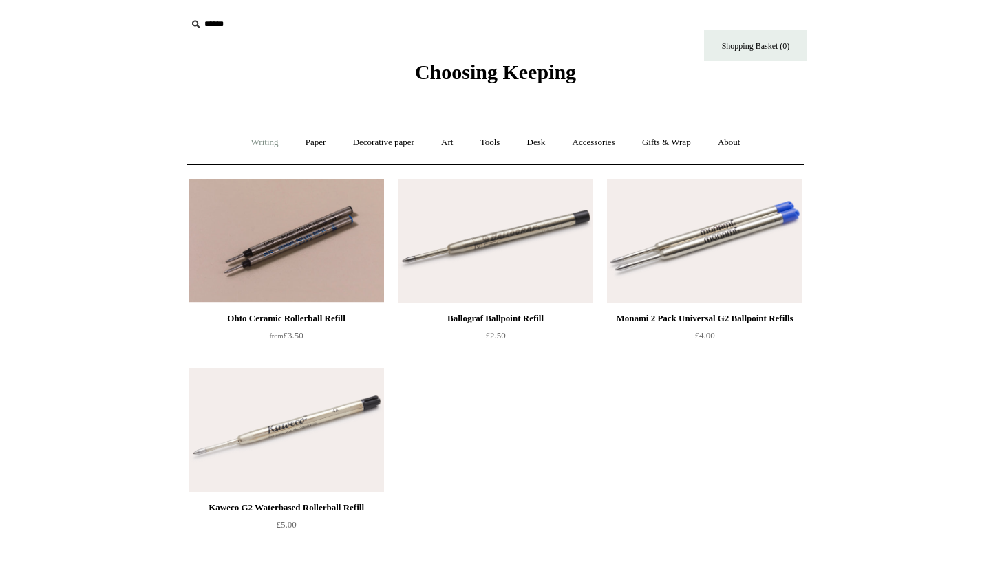
click at [255, 129] on link "Writing +" at bounding box center [265, 143] width 52 height 36
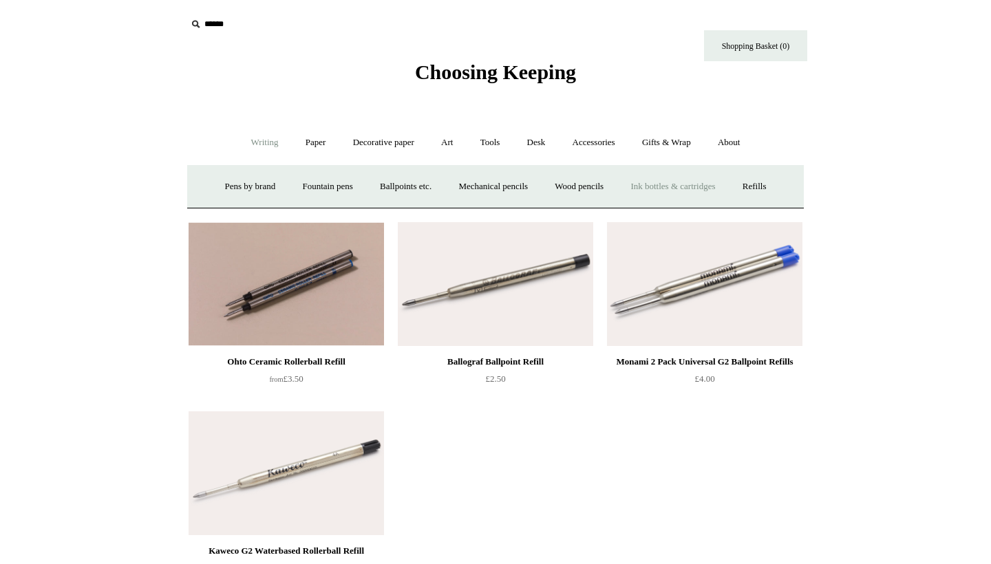
click at [698, 182] on link "Ink bottles & cartridges +" at bounding box center [672, 187] width 109 height 36
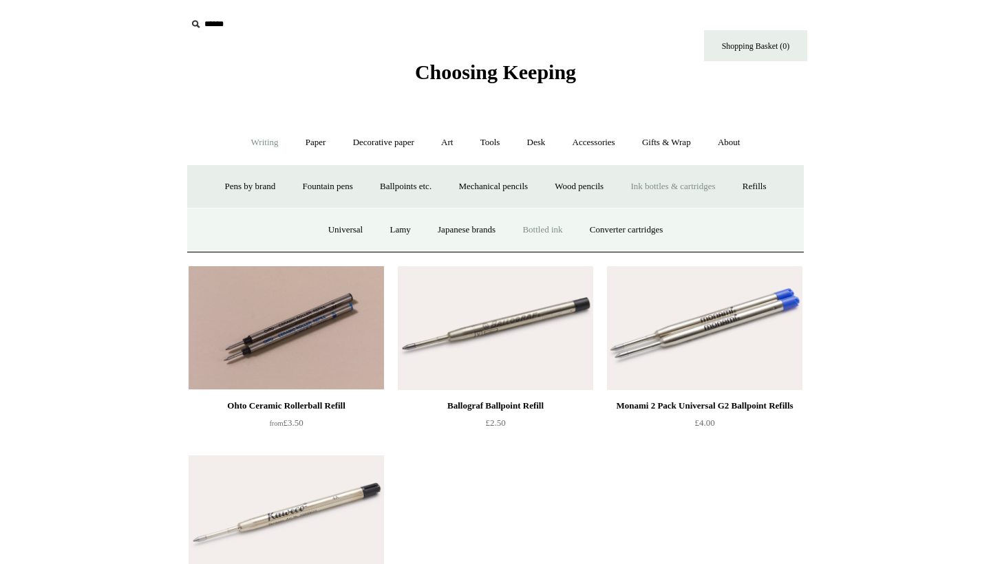
click at [566, 233] on link "Bottled ink" at bounding box center [542, 230] width 65 height 36
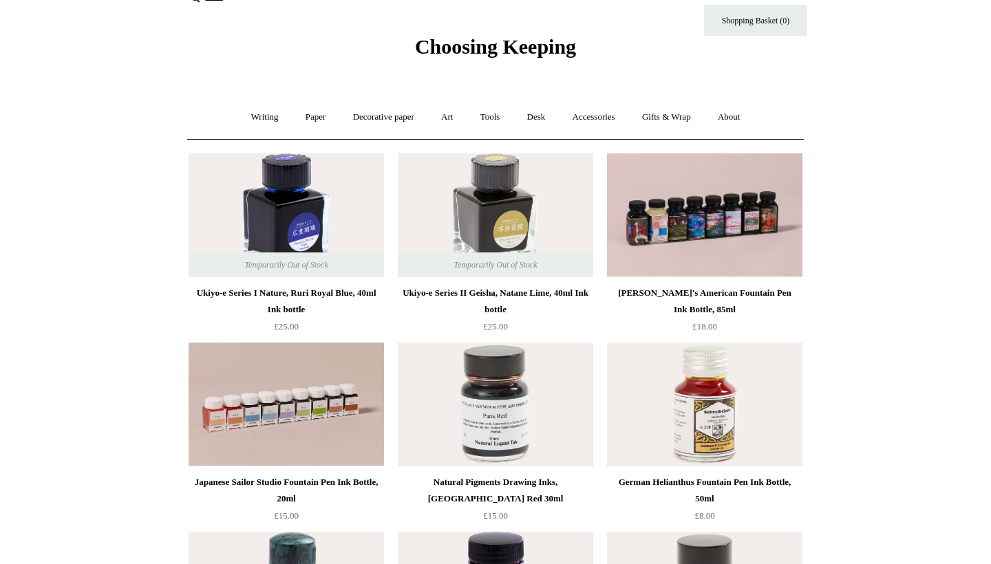
scroll to position [27, 0]
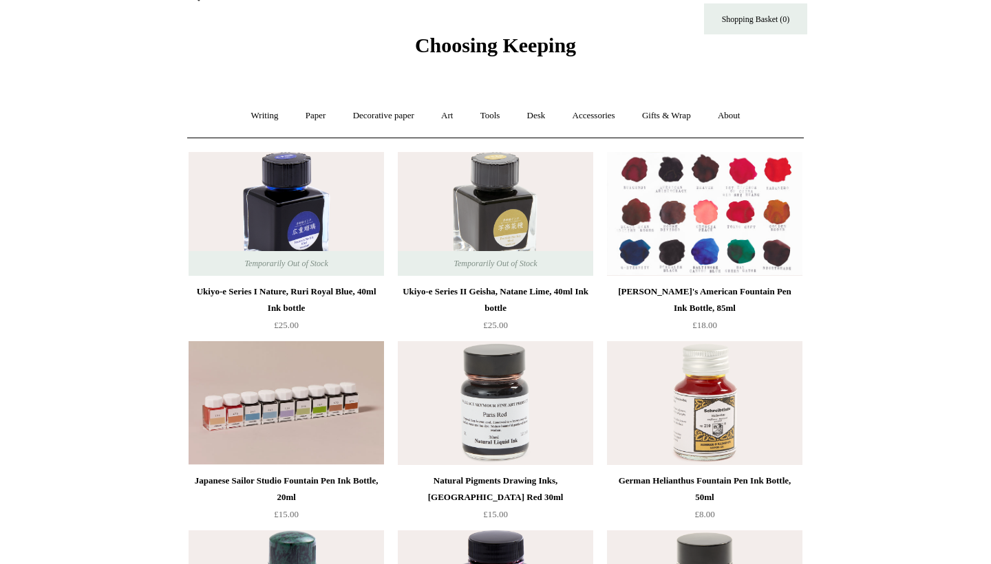
click at [687, 235] on img at bounding box center [704, 214] width 195 height 124
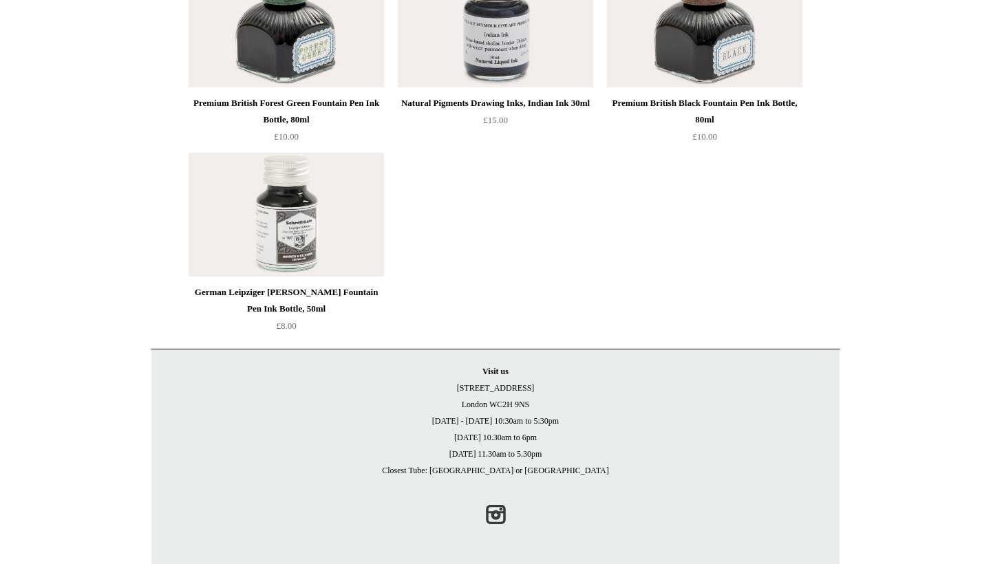
scroll to position [5514, 0]
